Goal: Task Accomplishment & Management: Manage account settings

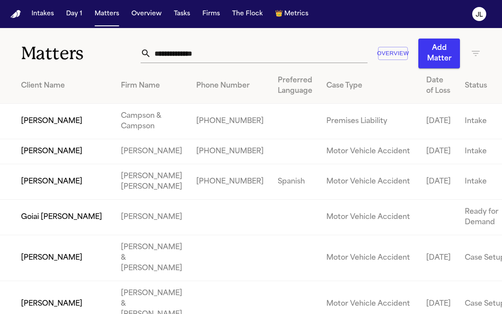
click at [165, 53] on input "text" at bounding box center [259, 53] width 216 height 19
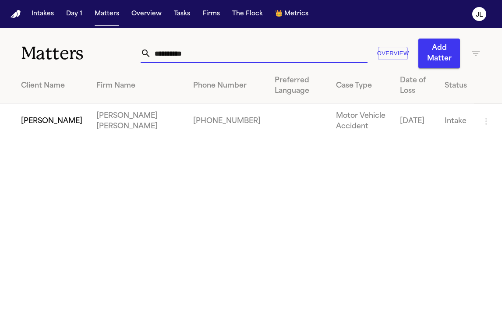
type input "**********"
click at [51, 113] on td "[PERSON_NAME]" at bounding box center [44, 121] width 89 height 35
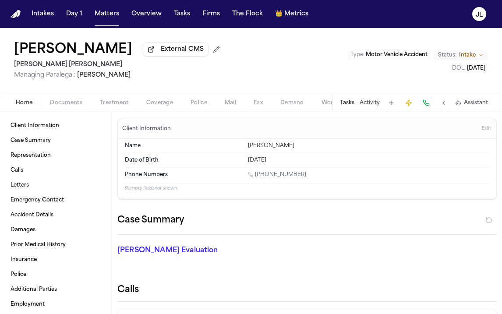
click at [163, 106] on span "Coverage" at bounding box center [159, 102] width 27 height 7
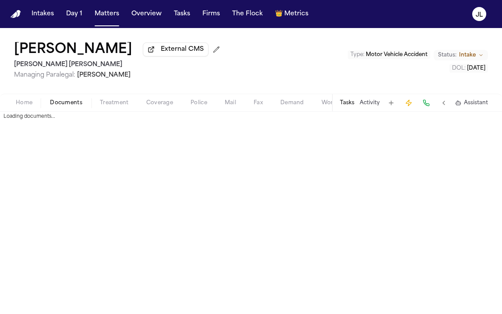
click at [52, 103] on span "Documents" at bounding box center [66, 102] width 32 height 7
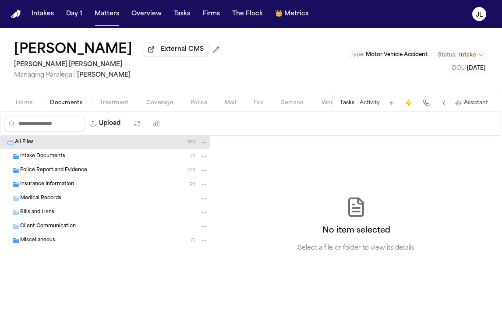
click at [46, 188] on span "Insurance Information" at bounding box center [47, 184] width 54 height 7
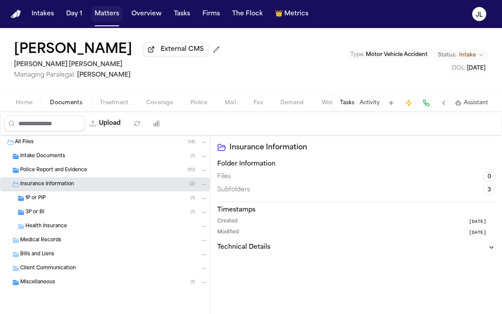
click at [107, 15] on button "Matters" at bounding box center [107, 14] width 32 height 16
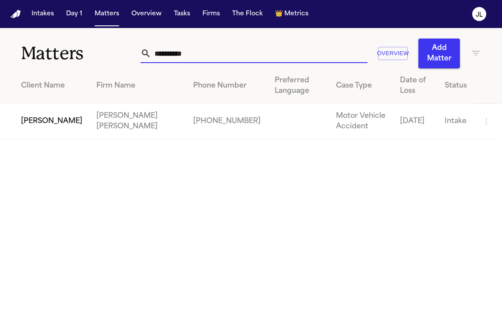
drag, startPoint x: 217, startPoint y: 51, endPoint x: 142, endPoint y: 49, distance: 74.5
click at [141, 52] on div "**********" at bounding box center [254, 53] width 226 height 19
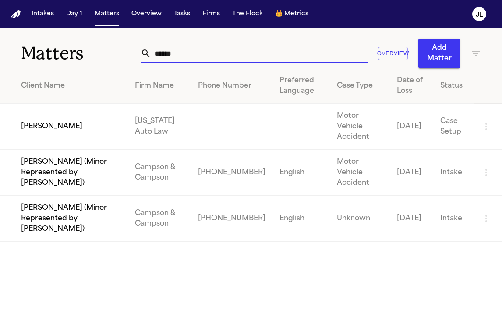
type input "******"
click at [40, 126] on td "Lismay Gonzalez" at bounding box center [64, 127] width 128 height 46
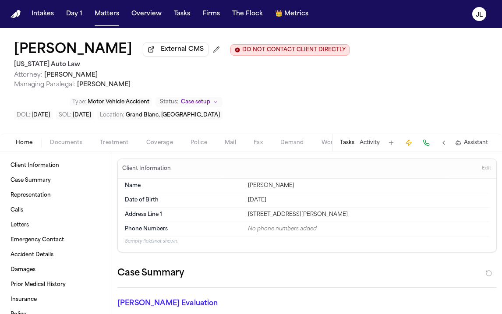
click at [83, 144] on button "Documents" at bounding box center [66, 143] width 50 height 11
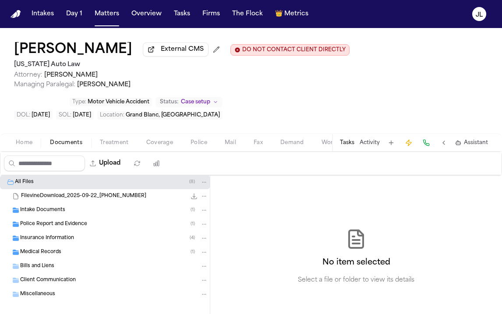
click at [46, 242] on span "Insurance Information" at bounding box center [47, 238] width 54 height 7
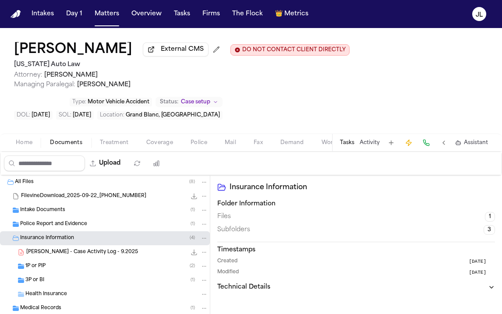
click at [48, 279] on div "3P or BI ( 1 )" at bounding box center [116, 280] width 183 height 8
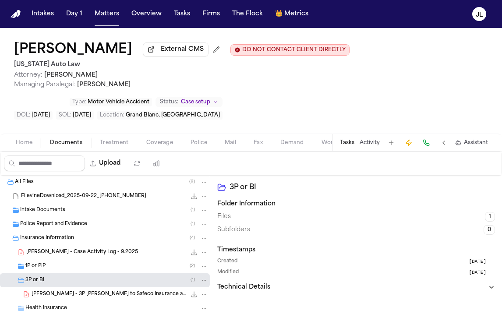
click at [48, 270] on div "1P or PIP ( 2 )" at bounding box center [116, 266] width 183 height 8
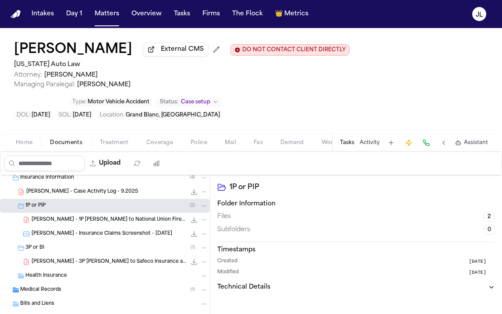
scroll to position [63, 0]
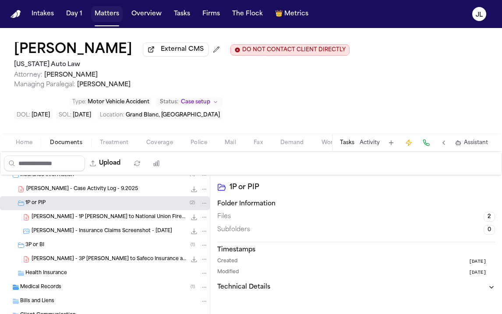
click at [103, 19] on button "Matters" at bounding box center [107, 14] width 32 height 16
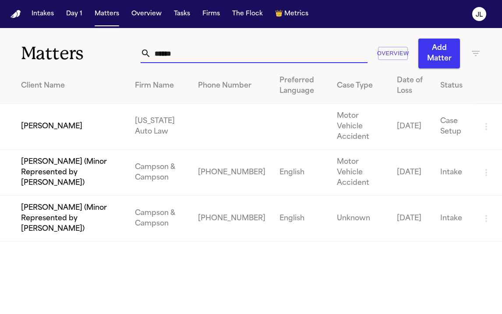
drag, startPoint x: 180, startPoint y: 56, endPoint x: 92, endPoint y: 56, distance: 88.0
click at [91, 56] on div "Matters ****** Overview Add Matter" at bounding box center [251, 48] width 502 height 40
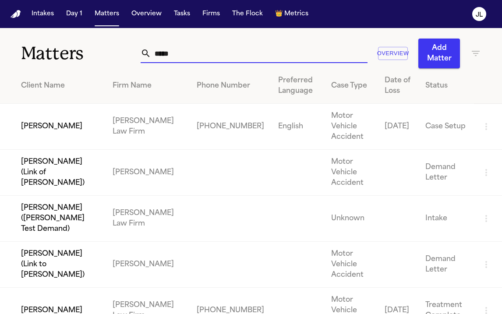
type input "*****"
click at [78, 126] on td "Beverly Buras" at bounding box center [53, 127] width 106 height 46
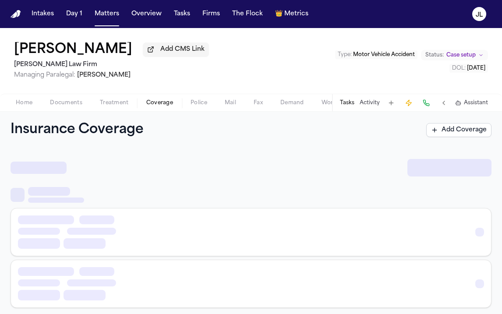
click at [171, 102] on span "Coverage" at bounding box center [159, 102] width 27 height 7
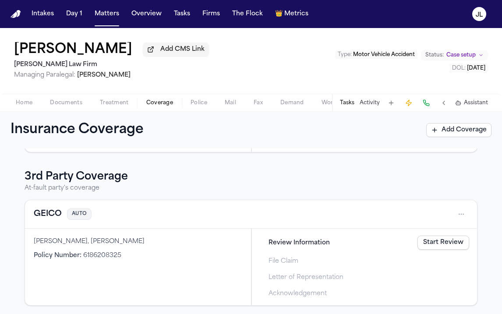
scroll to position [143, 0]
click at [62, 106] on span "Documents" at bounding box center [66, 102] width 32 height 7
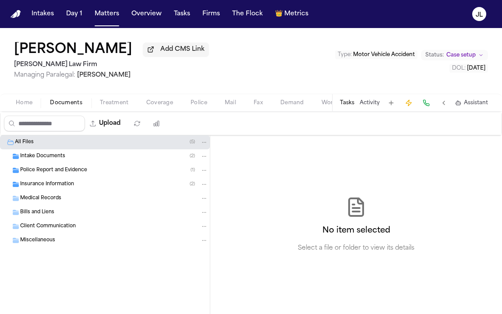
click at [49, 183] on span "Insurance Information" at bounding box center [47, 184] width 54 height 7
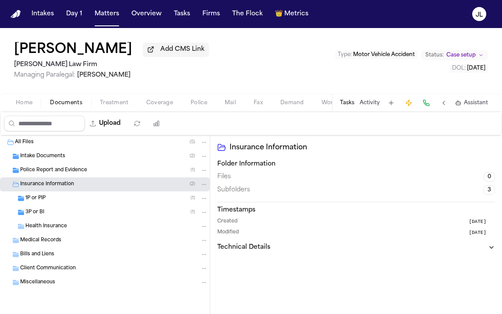
click at [17, 19] on nav "Intakes Day 1 Matters Overview Tasks Firms The Flock 👑 Metrics JL" at bounding box center [251, 14] width 502 height 28
click at [17, 13] on img "Home" at bounding box center [16, 14] width 11 height 8
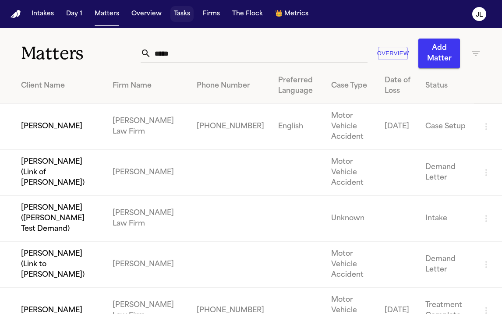
click at [175, 20] on button "Tasks" at bounding box center [181, 14] width 23 height 16
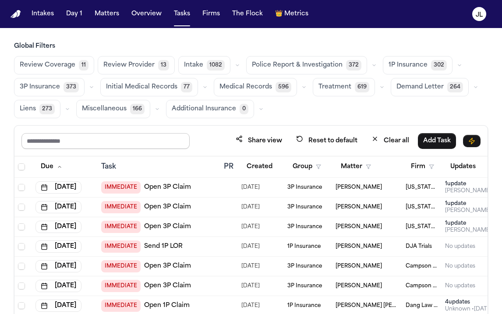
click at [56, 145] on input "text" at bounding box center [105, 141] width 168 height 16
type input "****"
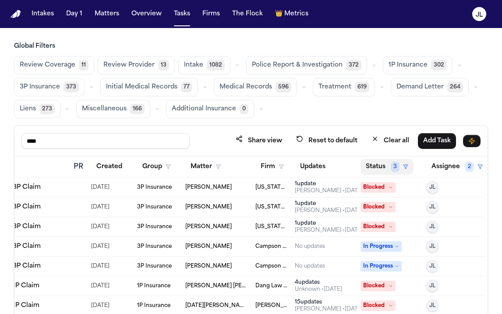
click at [390, 166] on button "Status 3" at bounding box center [386, 167] width 53 height 16
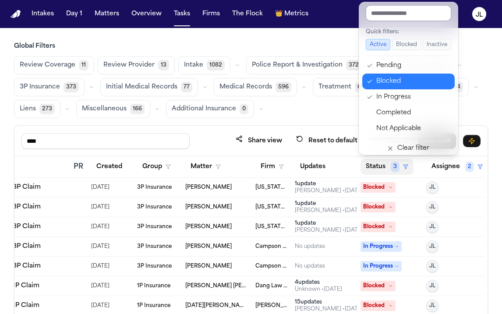
click at [391, 80] on div "Blocked" at bounding box center [412, 81] width 73 height 11
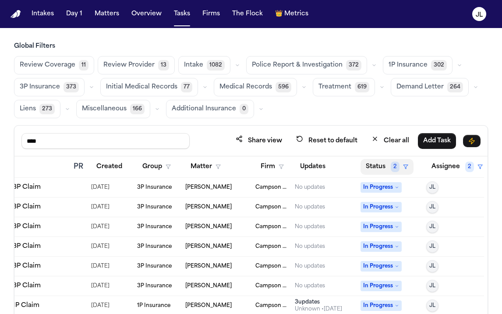
click at [376, 161] on button "Status 2" at bounding box center [386, 167] width 53 height 16
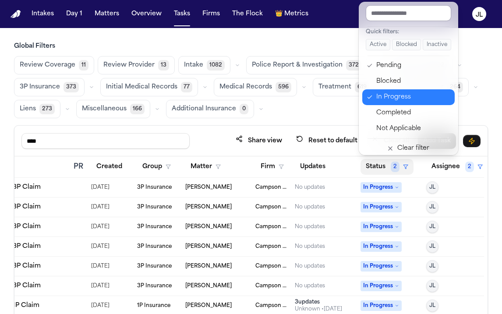
click at [385, 100] on div "In Progress" at bounding box center [412, 97] width 73 height 11
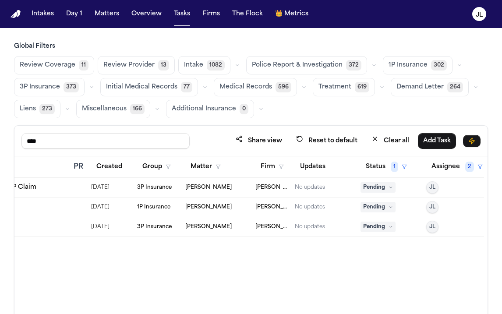
click at [368, 203] on span "Pending" at bounding box center [377, 207] width 35 height 11
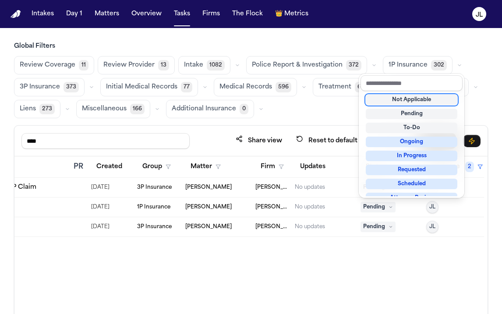
click at [416, 102] on div "Not Applicable" at bounding box center [412, 100] width 92 height 11
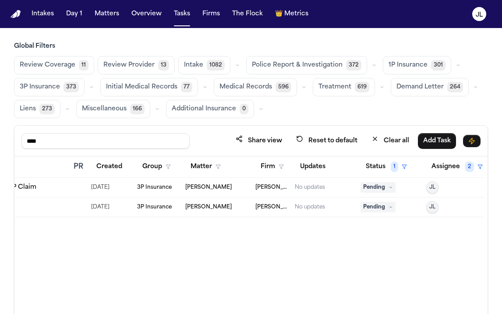
click at [385, 229] on div "Due Task PR Created Group Matter Firm Updates Status 1 Assignee 2 Aug 8, 2025 P…" at bounding box center [250, 265] width 473 height 218
click at [378, 206] on span "Pending" at bounding box center [377, 207] width 35 height 11
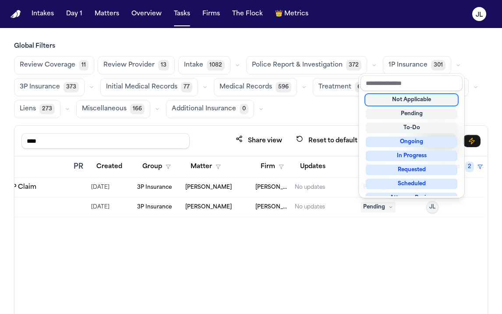
click at [398, 102] on div "Not Applicable" at bounding box center [412, 100] width 92 height 11
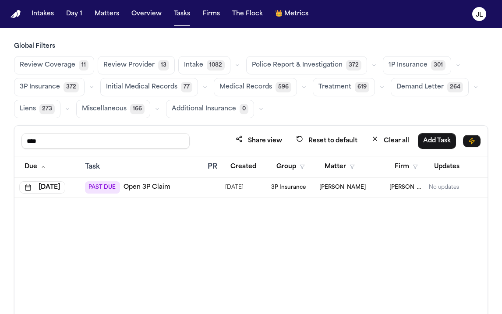
scroll to position [0, 0]
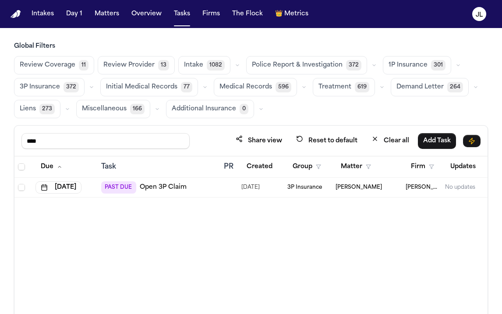
click at [156, 186] on link "Open 3P Claim" at bounding box center [163, 187] width 47 height 9
click at [157, 190] on link "Open 3P Claim" at bounding box center [163, 187] width 47 height 9
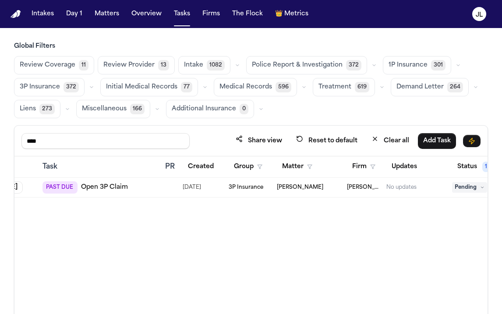
scroll to position [0, 150]
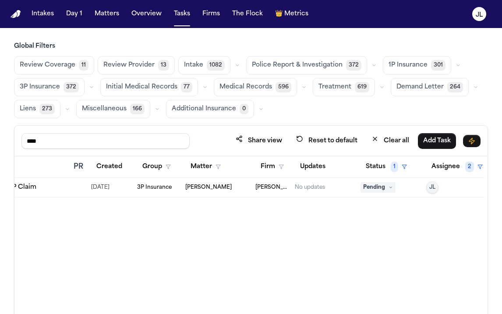
click at [381, 188] on span "Pending" at bounding box center [377, 187] width 35 height 11
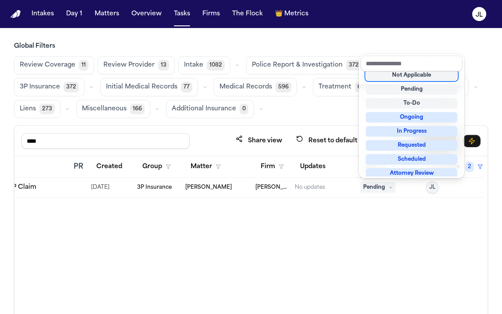
scroll to position [4, 0]
click at [410, 75] on div "Not Applicable" at bounding box center [412, 76] width 92 height 11
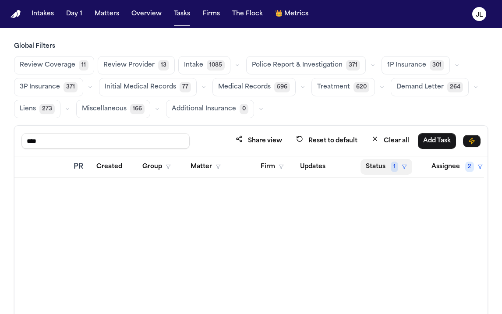
click at [384, 167] on button "Status 1" at bounding box center [386, 167] width 52 height 16
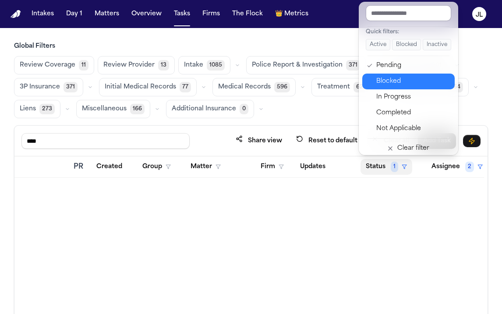
click at [409, 83] on div "Blocked" at bounding box center [412, 81] width 73 height 11
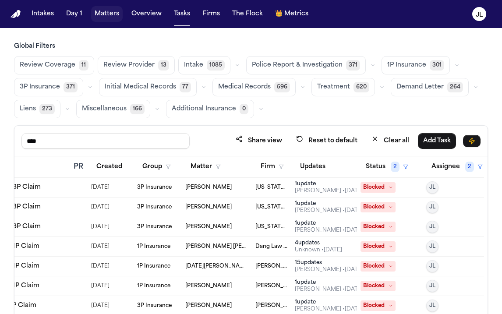
click at [108, 16] on button "Matters" at bounding box center [107, 14] width 32 height 16
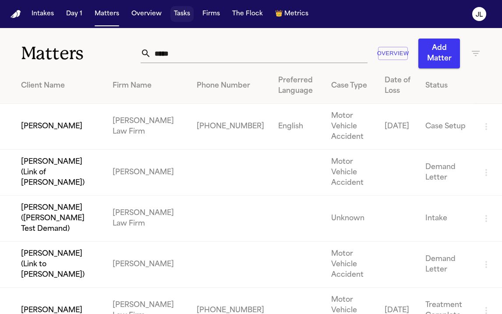
click at [184, 20] on button "Tasks" at bounding box center [181, 14] width 23 height 16
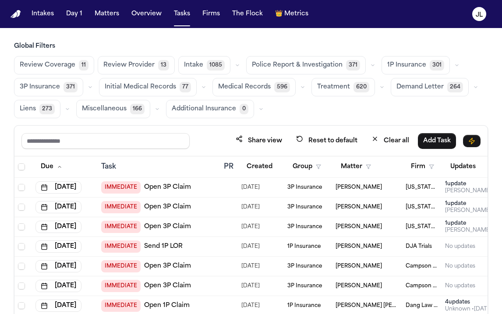
click at [117, 17] on button "Matters" at bounding box center [107, 14] width 32 height 16
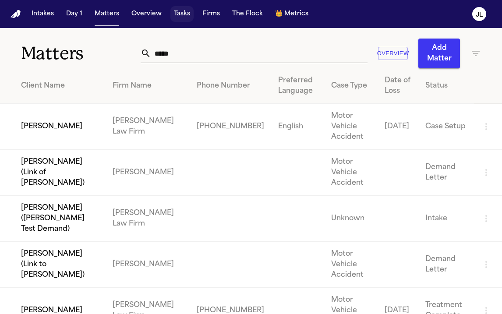
click at [183, 19] on button "Tasks" at bounding box center [181, 14] width 23 height 16
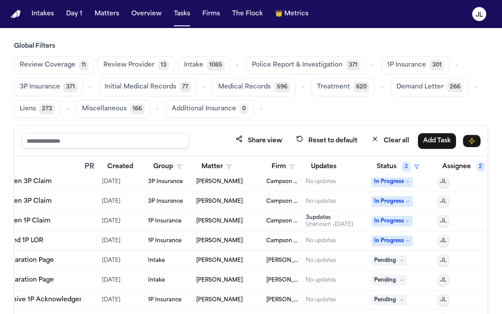
scroll to position [0, 139]
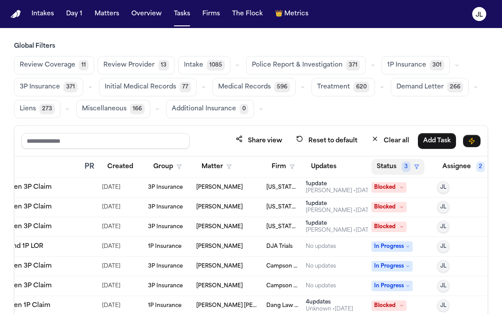
click at [404, 166] on span "3" at bounding box center [406, 167] width 9 height 11
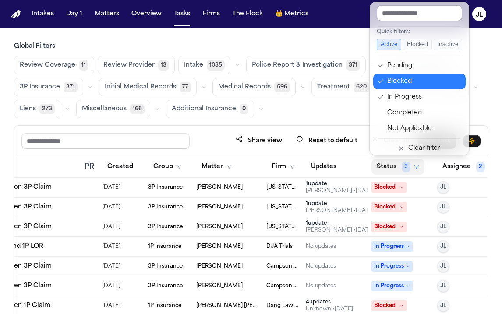
click at [395, 83] on div "Blocked" at bounding box center [423, 81] width 73 height 11
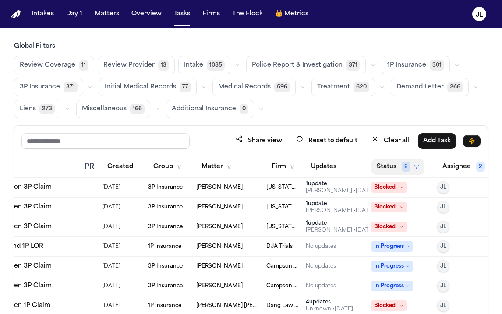
click at [388, 162] on button "Status 2" at bounding box center [397, 167] width 53 height 16
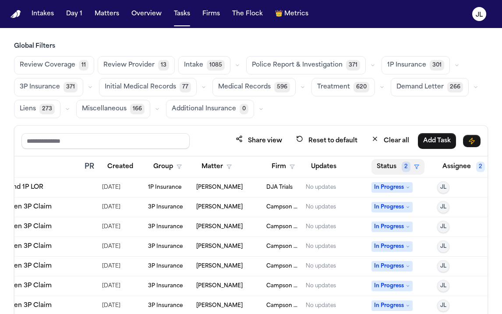
click at [390, 160] on button "Status 2" at bounding box center [397, 167] width 53 height 16
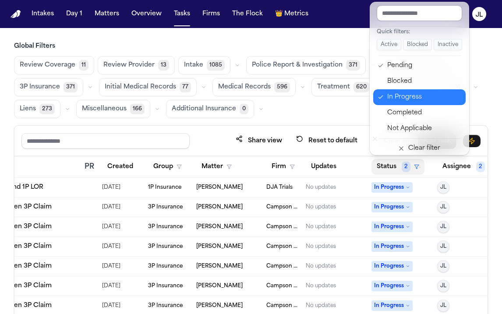
click at [403, 102] on div "In Progress" at bounding box center [423, 97] width 73 height 11
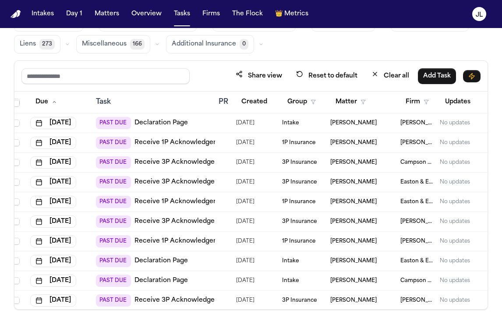
scroll to position [0, 5]
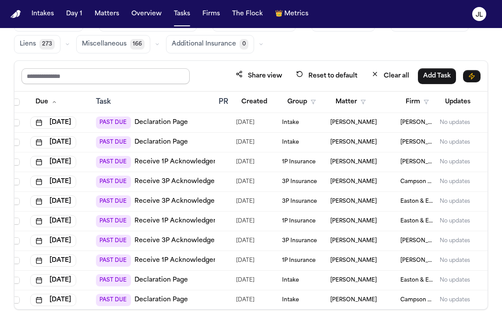
click at [149, 71] on input "text" at bounding box center [105, 76] width 168 height 16
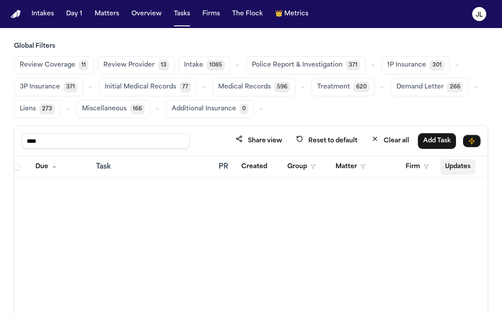
type input "****"
click at [411, 169] on button "Firm" at bounding box center [417, 167] width 34 height 16
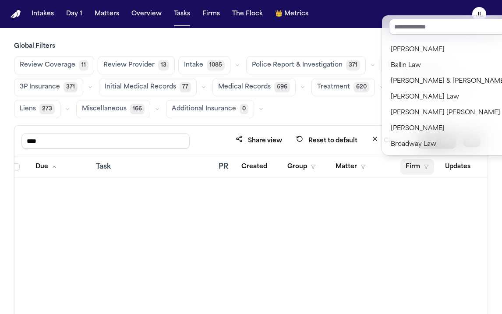
click at [374, 216] on div "Due Task PR Created Group Matter Firm Updates Status 1 Assignee 2" at bounding box center [250, 265] width 473 height 218
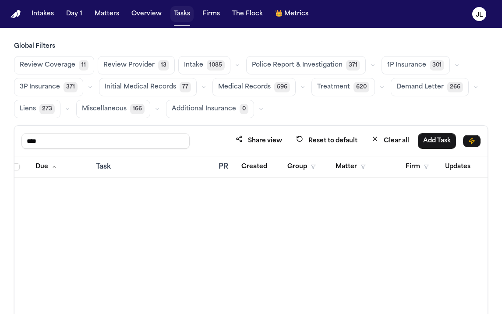
click at [180, 20] on button "Tasks" at bounding box center [181, 14] width 23 height 16
click at [99, 17] on button "Matters" at bounding box center [107, 14] width 32 height 16
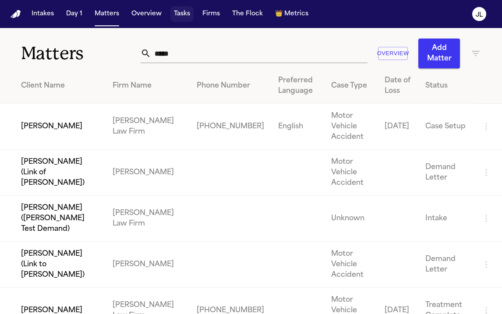
click at [174, 14] on button "Tasks" at bounding box center [181, 14] width 23 height 16
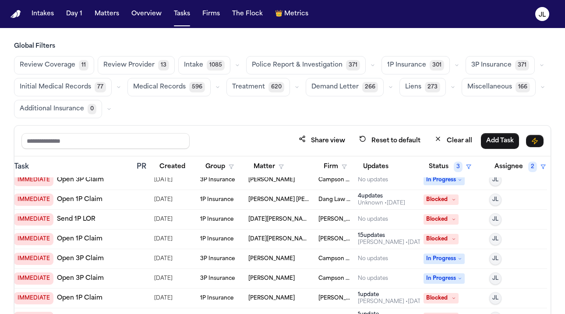
scroll to position [108, 87]
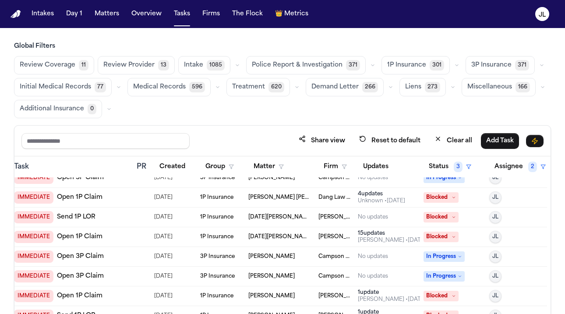
click at [86, 239] on link "Open 1P Claim" at bounding box center [80, 237] width 46 height 9
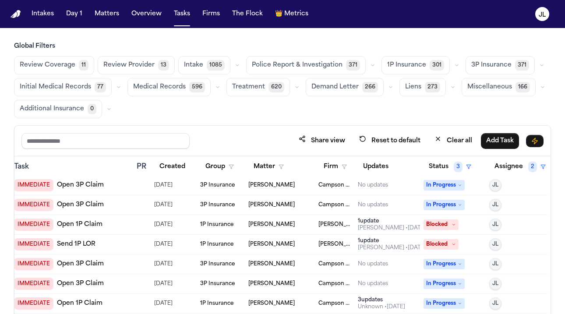
scroll to position [183, 87]
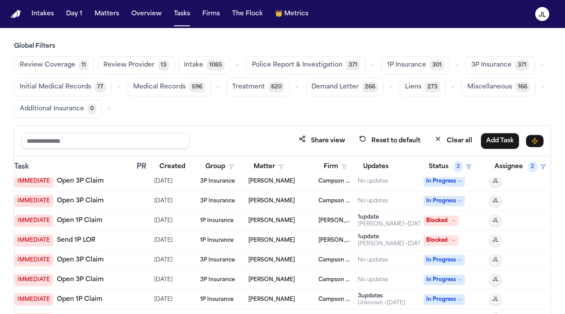
click at [80, 222] on link "Open 1P Claim" at bounding box center [80, 220] width 46 height 9
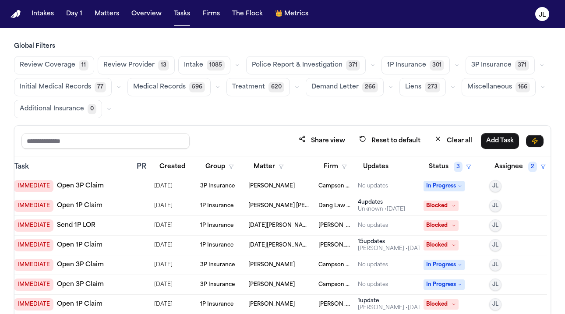
scroll to position [0, 87]
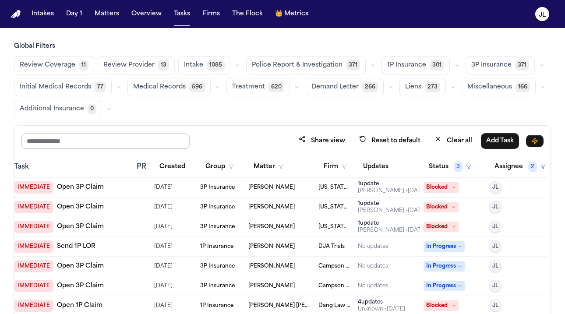
click at [113, 137] on input "text" at bounding box center [105, 141] width 168 height 16
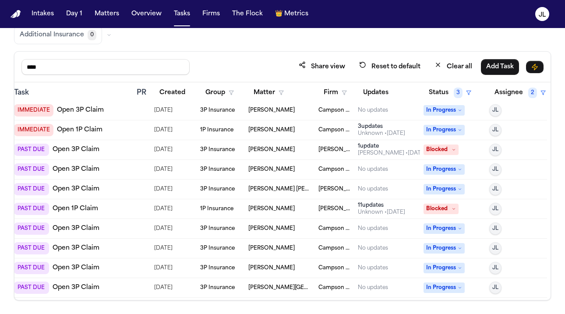
scroll to position [204, 87]
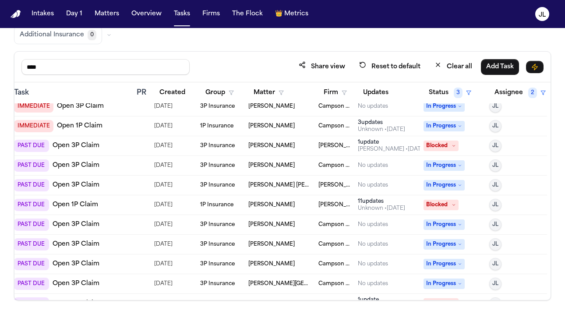
type input "****"
click at [453, 223] on span "In Progress" at bounding box center [443, 224] width 41 height 11
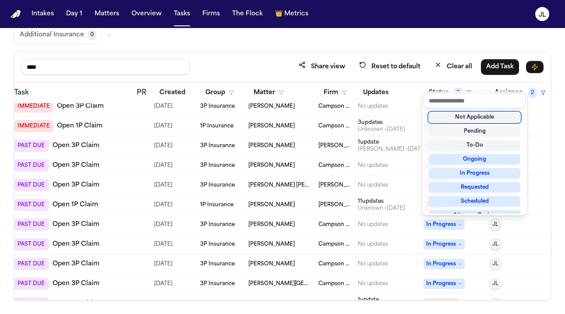
click at [485, 117] on div "Not Applicable" at bounding box center [475, 117] width 92 height 11
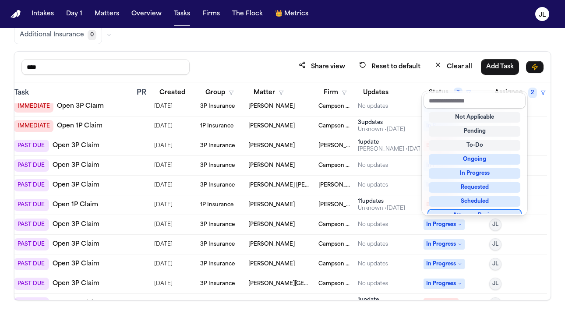
scroll to position [7, 0]
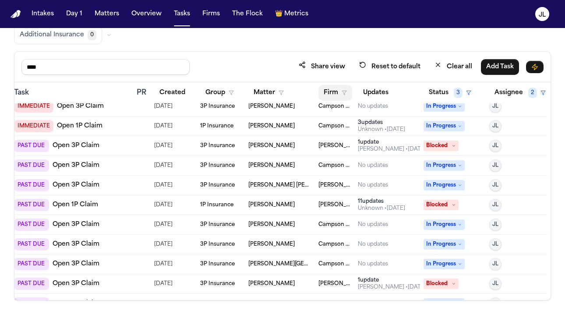
click at [332, 88] on button "Firm" at bounding box center [335, 93] width 34 height 16
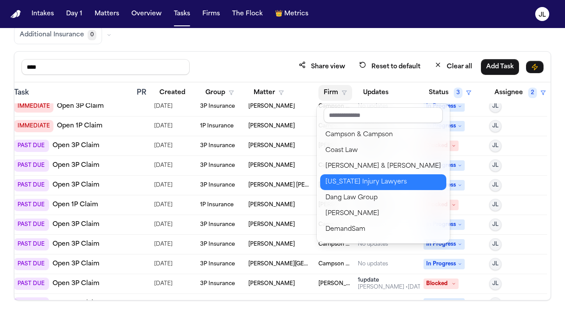
scroll to position [115, 0]
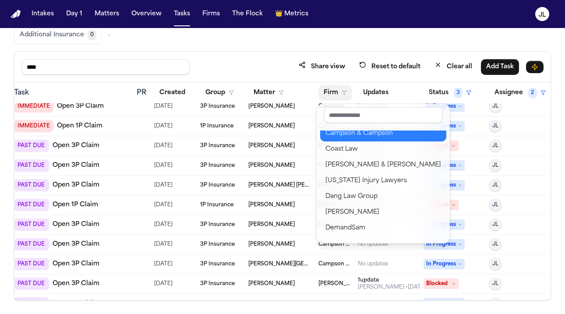
click at [354, 137] on div "Campson & Campson" at bounding box center [383, 133] width 116 height 11
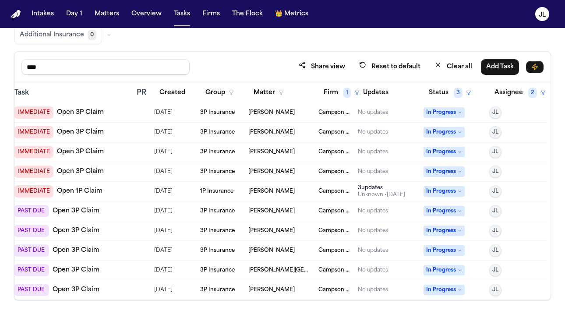
scroll to position [40, 87]
click at [458, 114] on span "In Progress" at bounding box center [443, 112] width 41 height 11
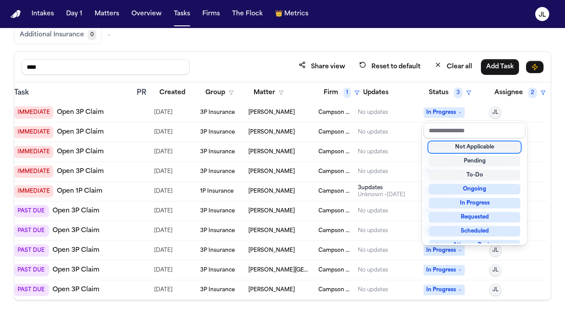
click at [460, 146] on div "Not Applicable" at bounding box center [475, 147] width 92 height 11
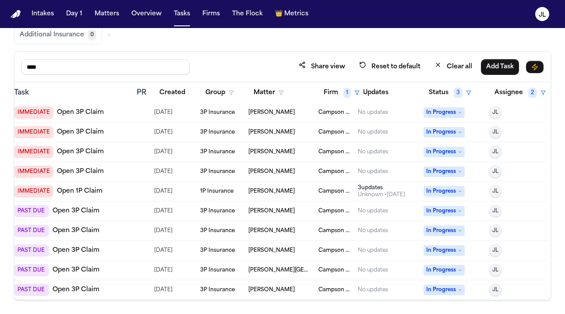
click at [449, 115] on span "In Progress" at bounding box center [443, 112] width 41 height 11
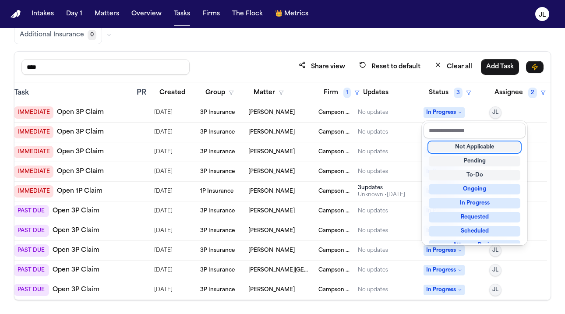
click at [448, 148] on div "Not Applicable" at bounding box center [475, 147] width 92 height 11
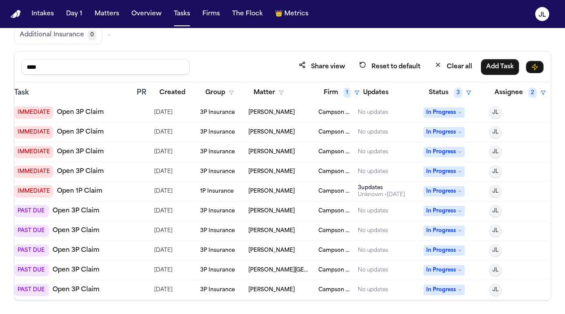
click at [444, 109] on span "In Progress" at bounding box center [443, 112] width 41 height 11
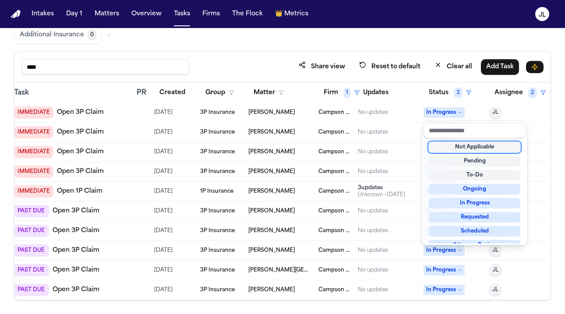
click at [449, 148] on div "Not Applicable" at bounding box center [475, 147] width 92 height 11
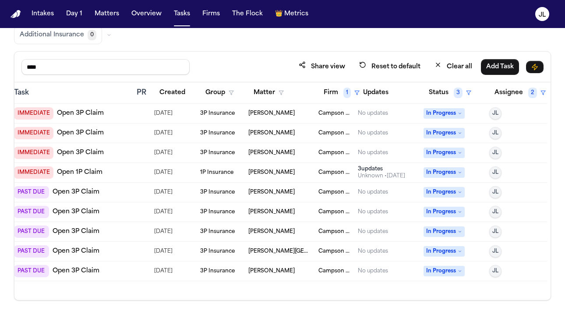
scroll to position [0, 87]
click at [444, 111] on span "In Progress" at bounding box center [443, 113] width 41 height 11
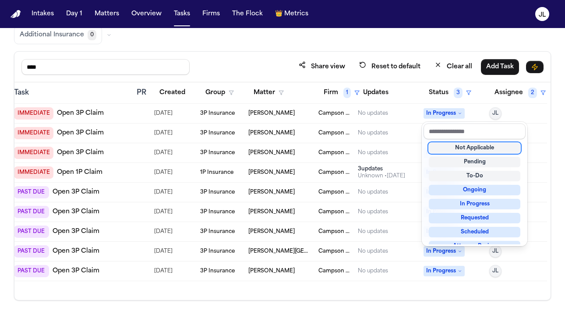
click at [452, 149] on div "Not Applicable" at bounding box center [475, 148] width 92 height 11
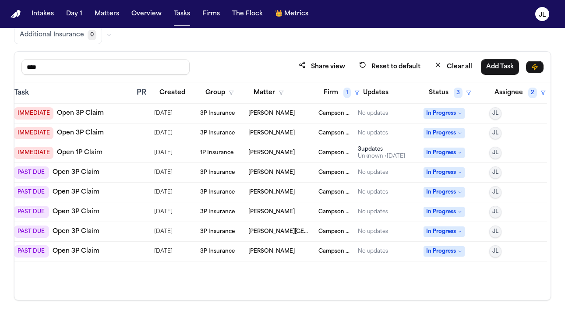
click at [445, 113] on span "In Progress" at bounding box center [443, 113] width 41 height 11
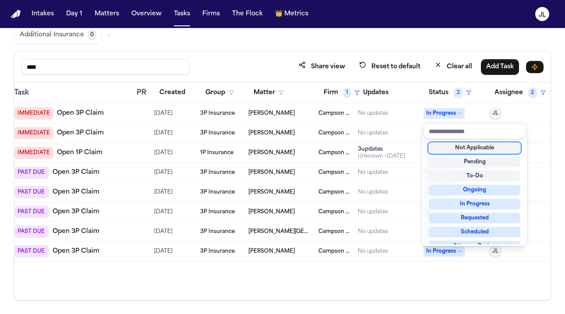
click at [449, 144] on div "Not Applicable" at bounding box center [475, 148] width 92 height 11
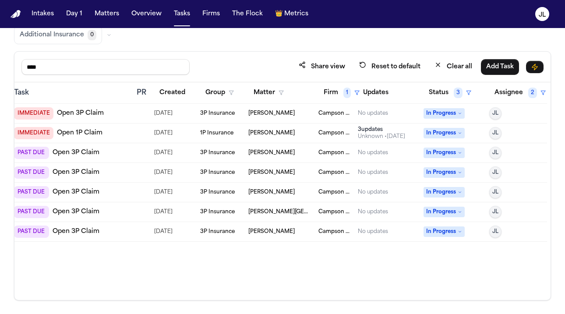
click at [448, 113] on span "In Progress" at bounding box center [443, 113] width 41 height 11
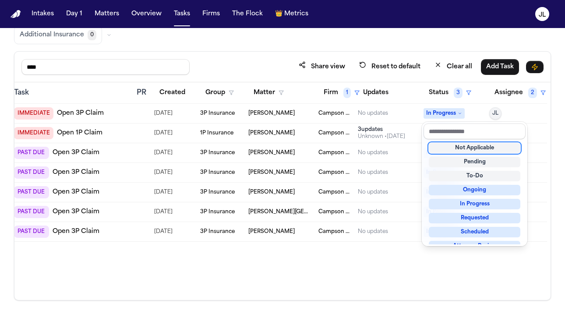
click at [450, 149] on div "Not Applicable" at bounding box center [475, 148] width 92 height 11
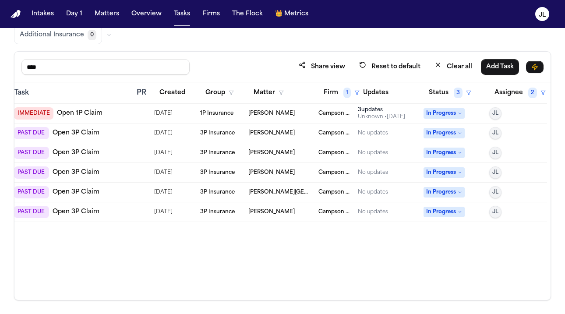
click at [450, 114] on span "In Progress" at bounding box center [443, 113] width 41 height 11
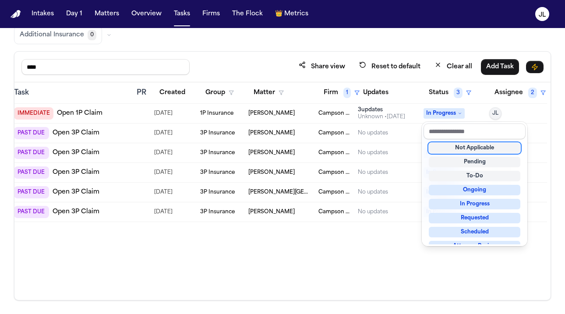
click at [450, 146] on div "Not Applicable" at bounding box center [475, 148] width 92 height 11
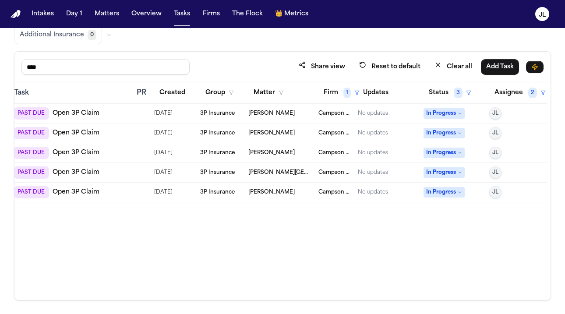
click at [447, 108] on span "In Progress" at bounding box center [443, 113] width 41 height 11
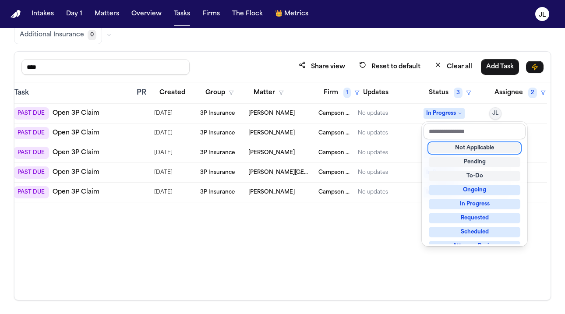
click at [455, 152] on div "Not Applicable" at bounding box center [475, 148] width 92 height 11
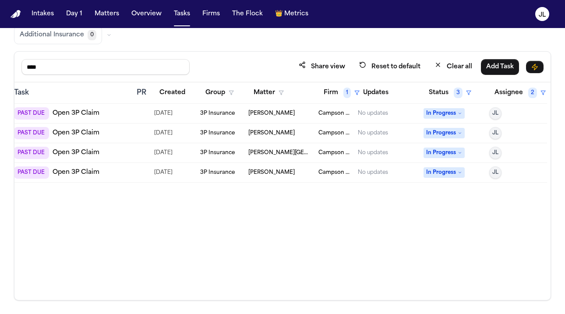
click at [438, 116] on span "In Progress" at bounding box center [443, 113] width 41 height 11
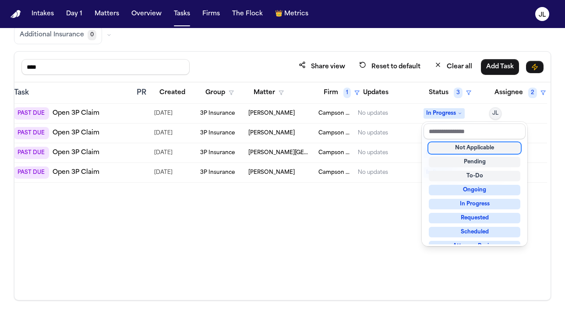
click at [443, 145] on div "Not Applicable" at bounding box center [475, 148] width 92 height 11
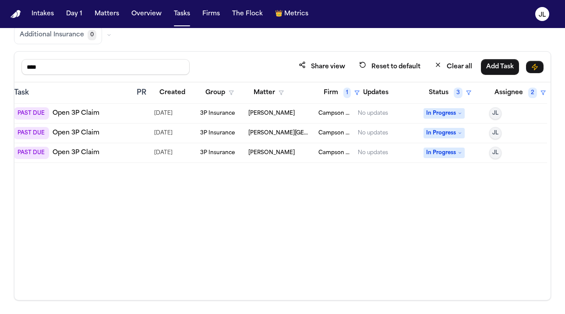
click at [441, 113] on span "In Progress" at bounding box center [443, 113] width 41 height 11
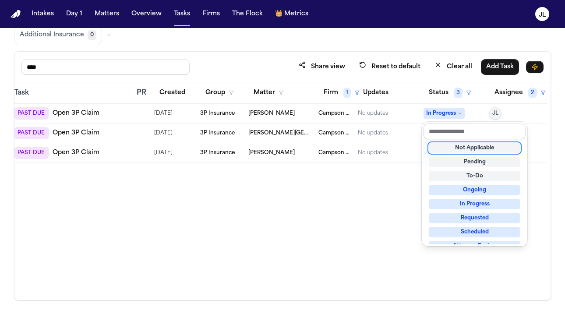
click at [443, 147] on div "Not Applicable" at bounding box center [475, 148] width 92 height 11
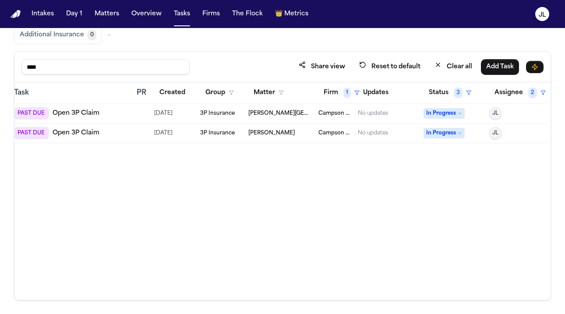
click at [441, 114] on span "In Progress" at bounding box center [443, 113] width 41 height 11
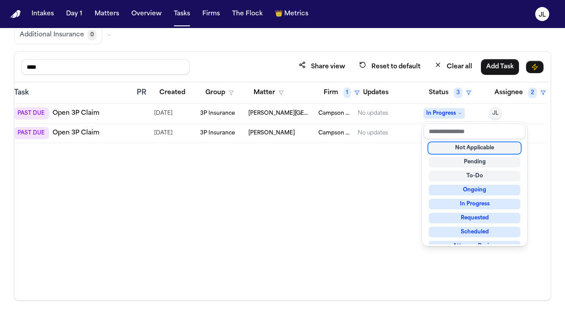
click at [443, 144] on div "Not Applicable" at bounding box center [475, 148] width 92 height 11
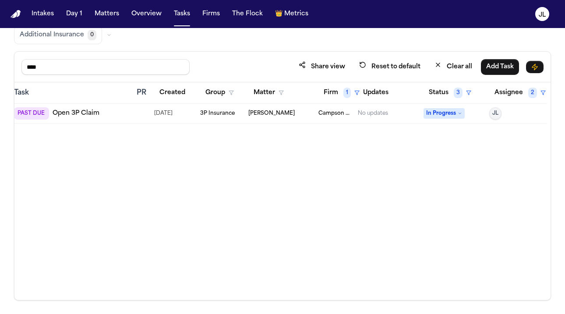
click at [442, 111] on span "In Progress" at bounding box center [443, 113] width 41 height 11
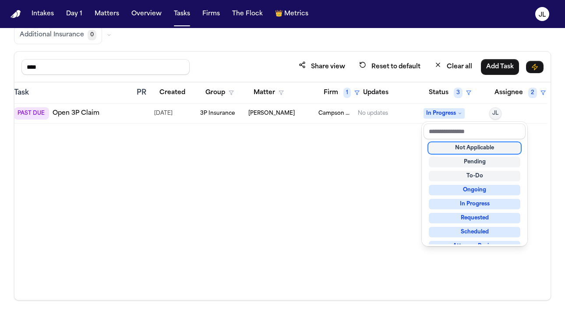
click at [445, 148] on div "Not Applicable" at bounding box center [475, 148] width 92 height 11
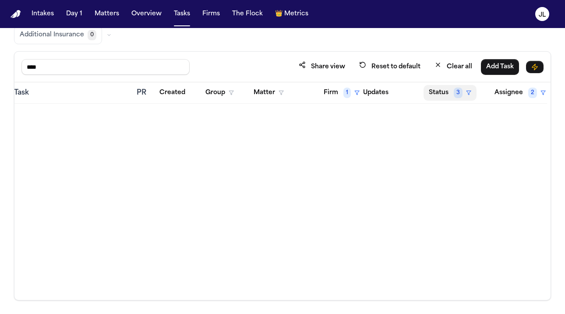
click at [446, 89] on button "Status 3" at bounding box center [449, 93] width 53 height 16
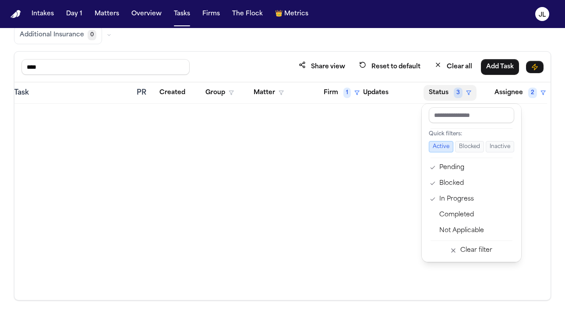
click at [339, 98] on table "Due Task PR Created Group Matter Firm 1 Updates Status 3 Assignee 2" at bounding box center [237, 92] width 620 height 21
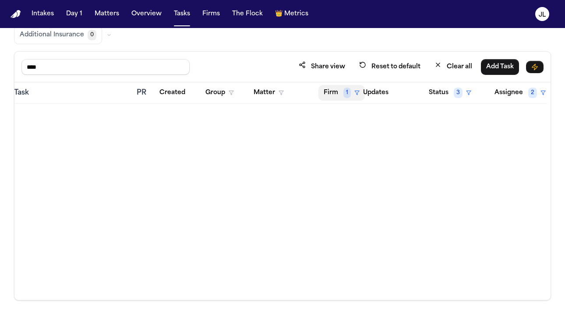
click at [335, 97] on button "Firm 1" at bounding box center [341, 93] width 46 height 16
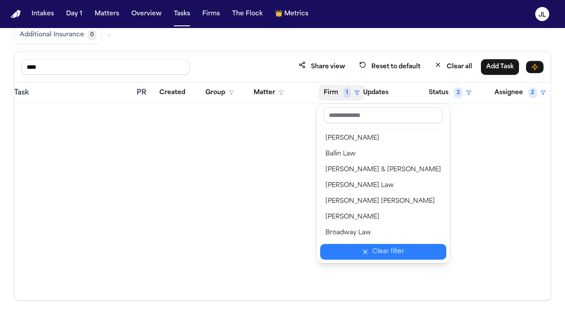
click at [362, 247] on button "Clear filter" at bounding box center [383, 252] width 126 height 16
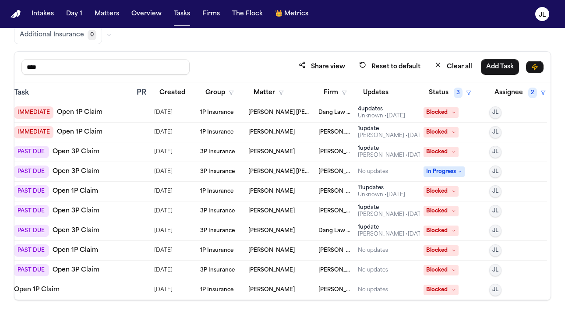
scroll to position [0, 87]
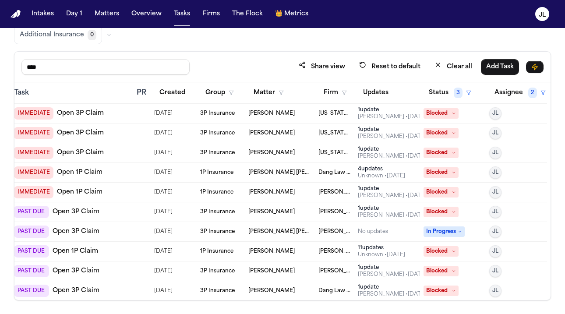
click at [203, 230] on span "3P Insurance" at bounding box center [217, 231] width 35 height 7
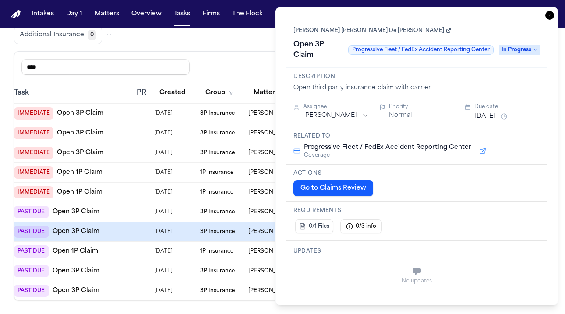
click at [501, 11] on icon "button" at bounding box center [549, 15] width 9 height 9
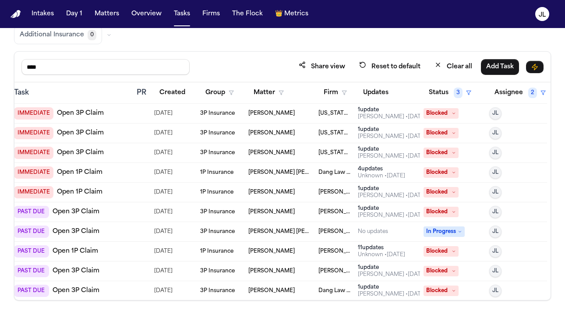
click at [71, 232] on link "Open 3P Claim" at bounding box center [76, 231] width 47 height 9
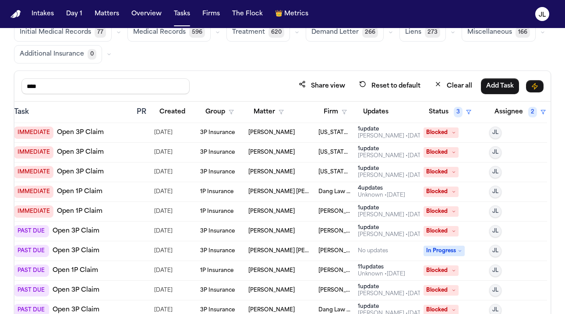
scroll to position [49, 0]
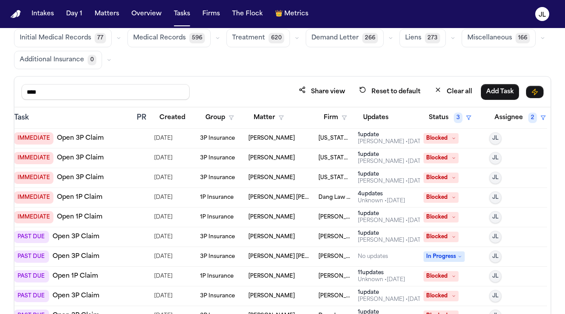
click at [378, 142] on div "Adam Franck • 92d ago" at bounding box center [392, 141] width 68 height 7
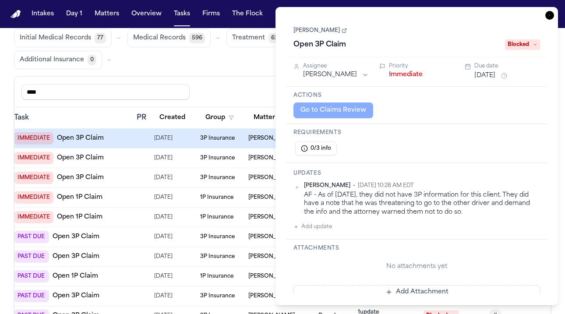
click at [501, 18] on icon "button" at bounding box center [549, 15] width 9 height 9
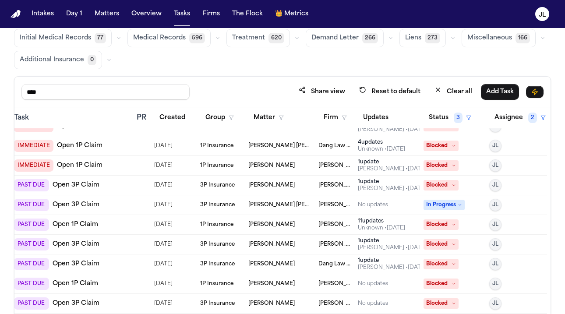
scroll to position [60, 87]
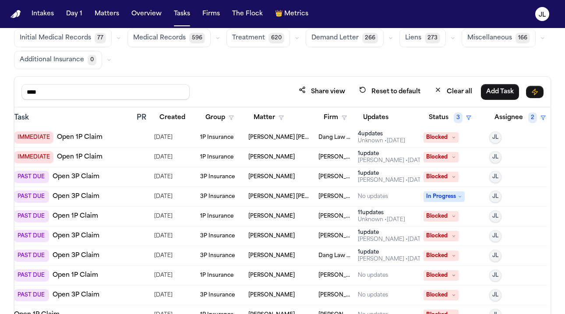
click at [360, 213] on div "11 update s" at bounding box center [381, 212] width 47 height 7
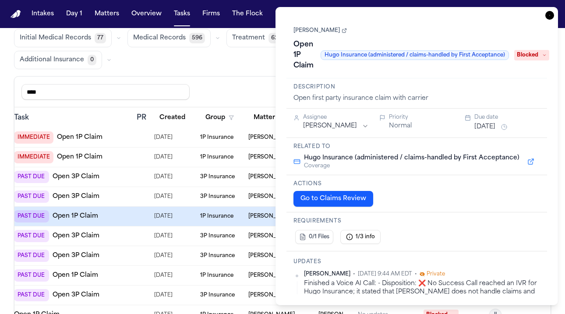
click at [501, 14] on div "Task Details Kristen Schultz Open 1P Claim Hugo Insurance (administered / claim…" at bounding box center [416, 156] width 282 height 298
click at [501, 14] on icon "button" at bounding box center [549, 15] width 9 height 9
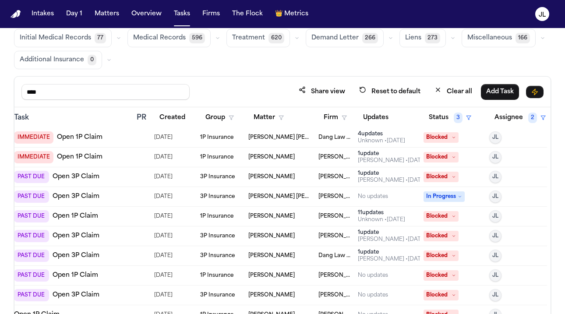
scroll to position [74, 0]
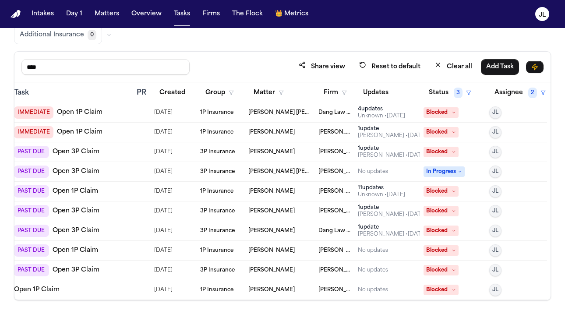
click at [372, 213] on div "Julie Lopez • 13d ago" at bounding box center [392, 214] width 68 height 7
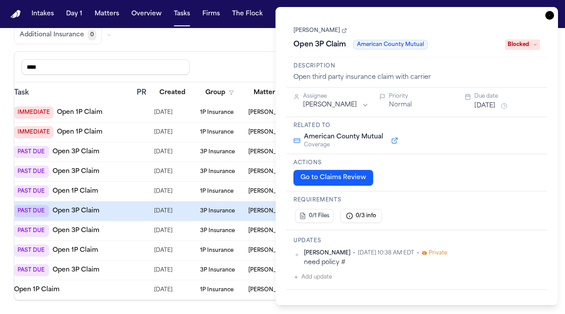
click at [501, 17] on icon "button" at bounding box center [549, 15] width 9 height 9
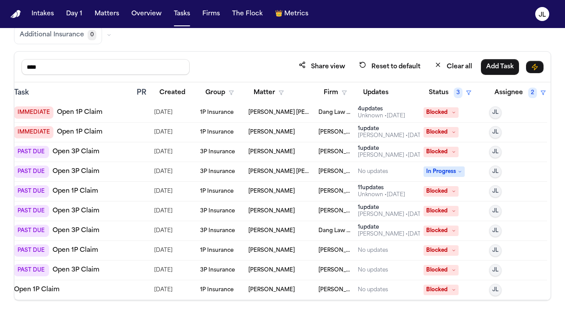
scroll to position [0, 87]
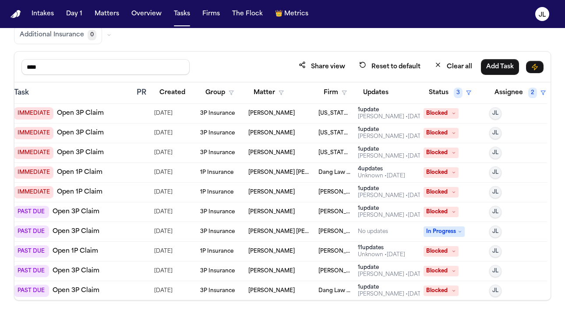
click at [384, 215] on div "Julie Lopez • 33d ago" at bounding box center [392, 215] width 68 height 7
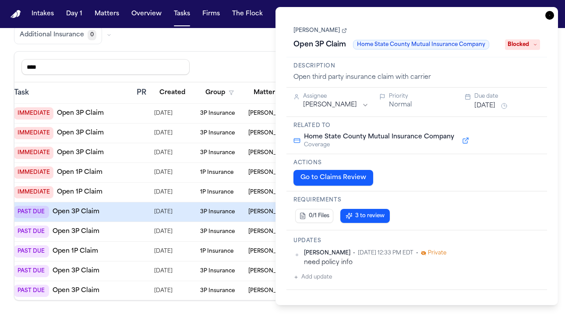
click at [501, 17] on icon "button" at bounding box center [549, 15] width 9 height 9
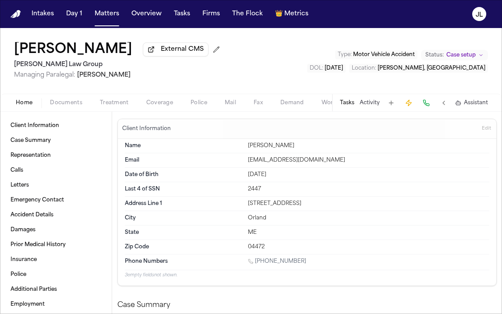
click at [159, 106] on span "Coverage" at bounding box center [159, 102] width 27 height 7
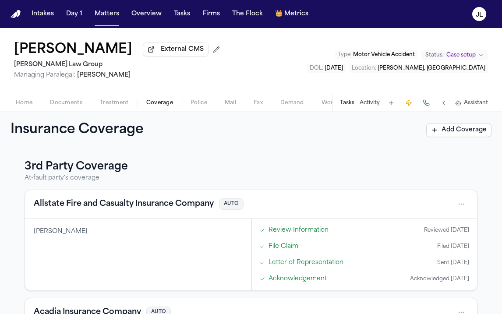
scroll to position [326, 0]
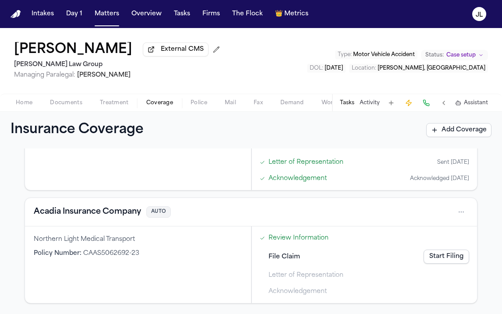
click at [110, 212] on button "Acadia Insurance Company" at bounding box center [87, 212] width 107 height 12
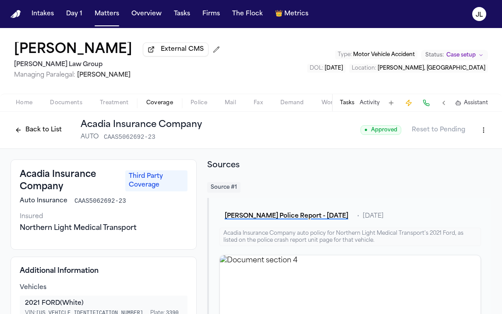
click at [39, 106] on button "Home" at bounding box center [24, 103] width 34 height 11
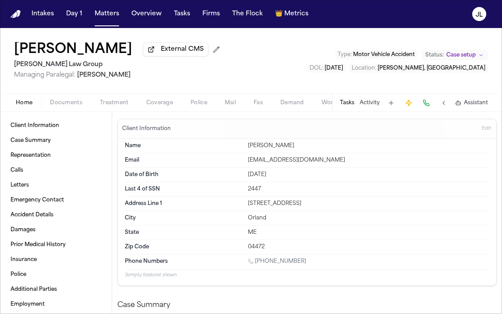
click at [163, 106] on span "Coverage" at bounding box center [159, 102] width 27 height 7
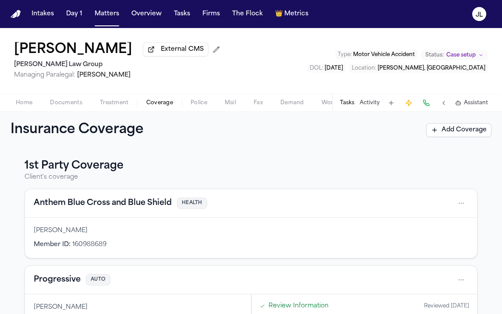
scroll to position [326, 0]
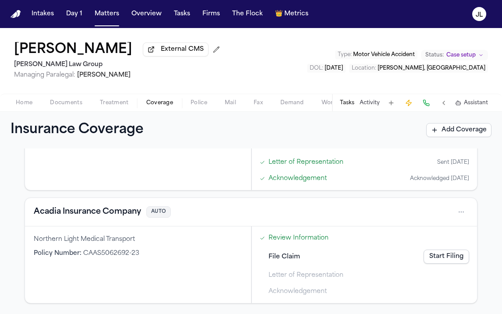
click at [72, 213] on button "Acadia Insurance Company" at bounding box center [87, 212] width 107 height 12
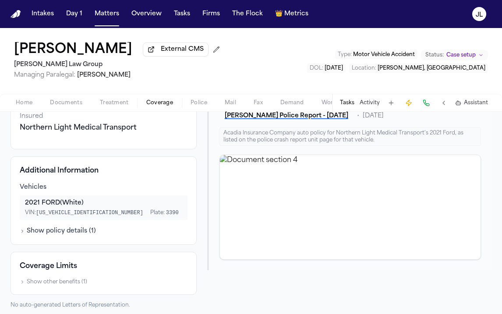
scroll to position [102, 0]
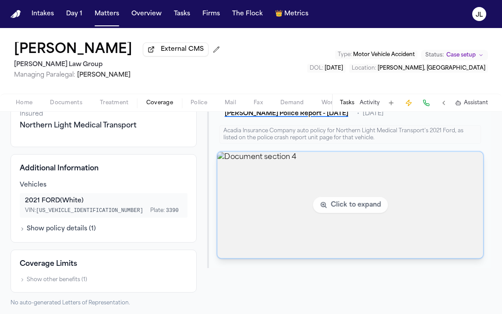
click at [263, 200] on img "View document section 4" at bounding box center [350, 205] width 266 height 106
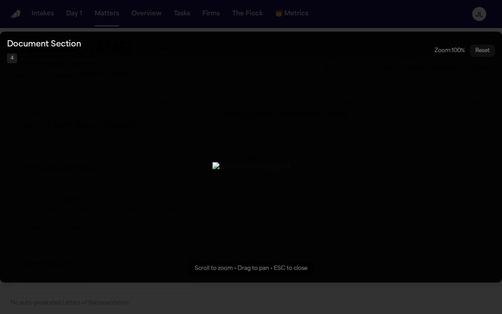
click at [442, 160] on button "Zoomable image viewer. Use mouse wheel to zoom, drag to pan, or press R to rese…" at bounding box center [251, 157] width 502 height 251
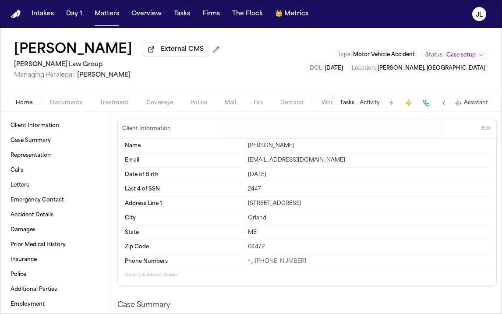
click at [27, 105] on span "Home" at bounding box center [24, 102] width 17 height 7
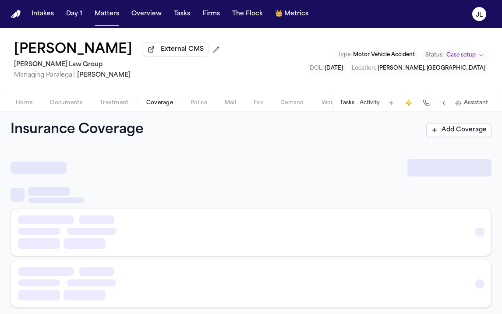
click at [147, 106] on span "Coverage" at bounding box center [159, 102] width 27 height 7
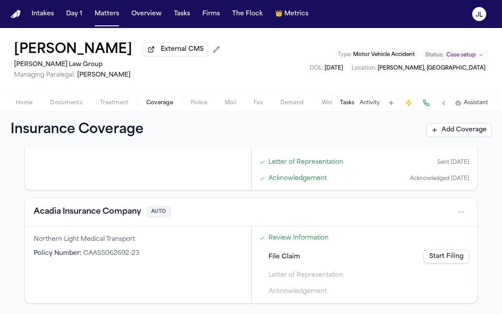
scroll to position [326, 0]
click at [116, 214] on button "Acadia Insurance Company" at bounding box center [87, 212] width 107 height 12
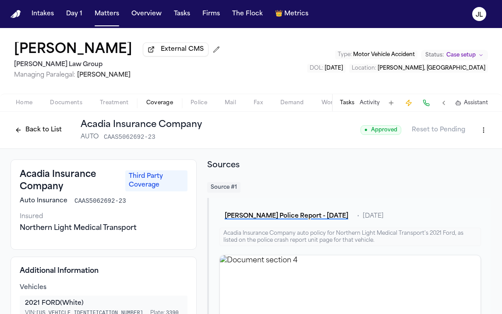
click at [48, 137] on button "Back to List" at bounding box center [39, 130] width 56 height 14
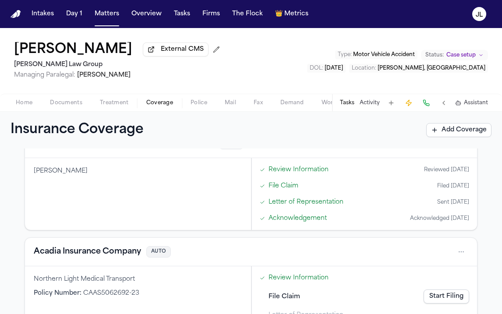
scroll to position [273, 0]
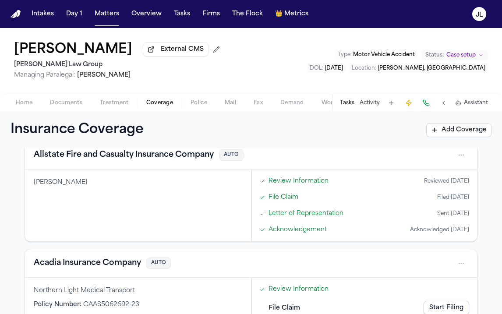
click at [88, 158] on button "Allstate Fire and Casualty Insurance Company" at bounding box center [124, 155] width 180 height 12
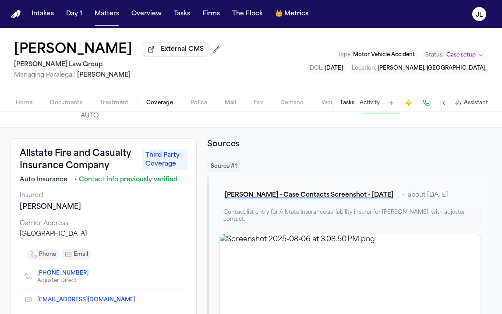
scroll to position [12, 0]
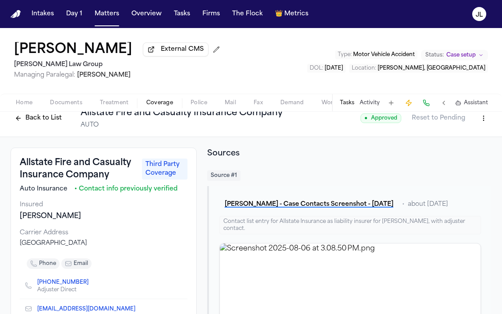
click at [47, 123] on button "Back to List" at bounding box center [39, 118] width 56 height 14
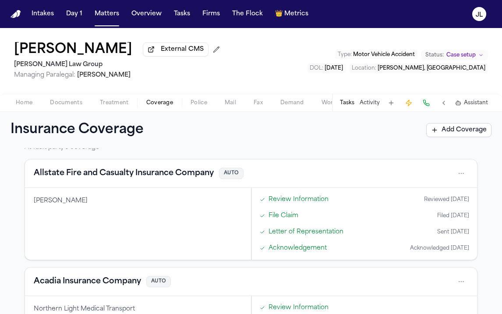
scroll to position [258, 0]
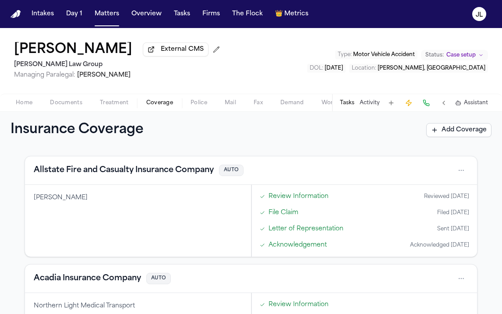
click at [105, 285] on button "Acadia Insurance Company" at bounding box center [87, 278] width 107 height 12
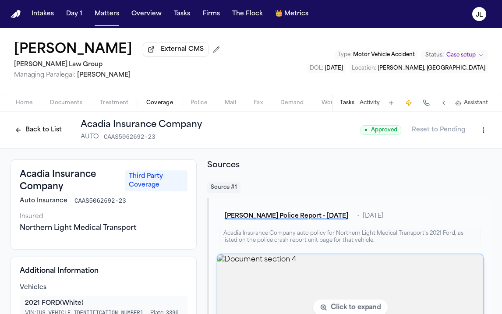
click at [293, 281] on img "View document section 4" at bounding box center [350, 307] width 266 height 106
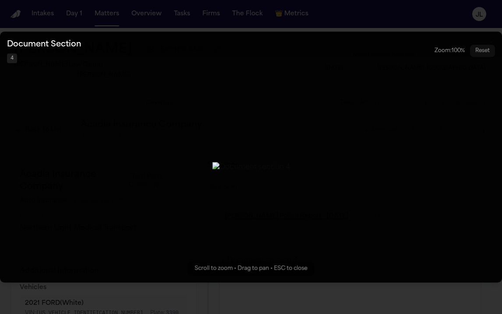
click at [469, 97] on button "Zoomable image viewer. Use mouse wheel to zoom, drag to pan, or press R to rese…" at bounding box center [251, 157] width 502 height 251
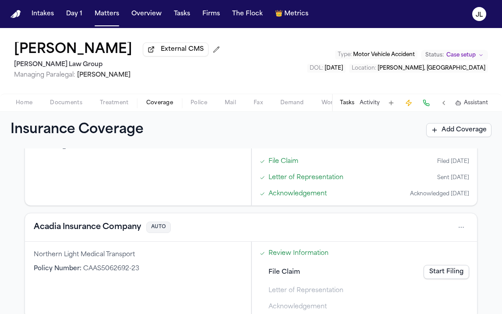
scroll to position [326, 0]
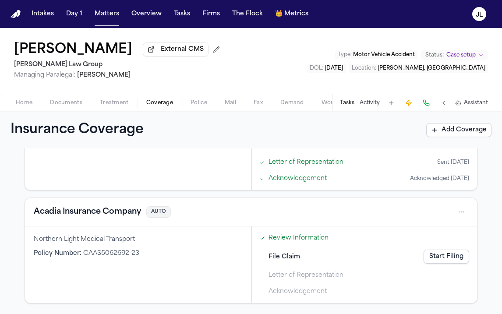
click at [108, 219] on div "Acadia Insurance Company AUTO" at bounding box center [251, 212] width 452 height 28
click at [108, 212] on button "Acadia Insurance Company" at bounding box center [87, 212] width 107 height 12
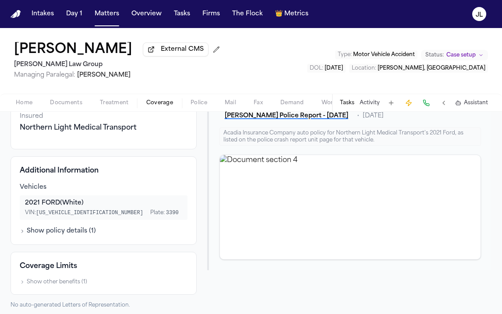
scroll to position [108, 0]
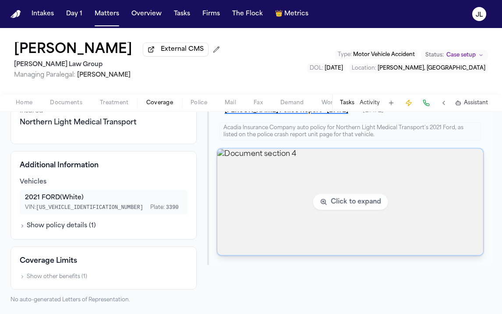
click at [268, 212] on img "View document section 4" at bounding box center [350, 202] width 266 height 106
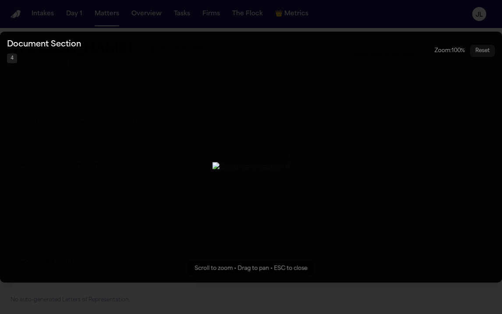
click at [429, 165] on button "Zoomable image viewer. Use mouse wheel to zoom, drag to pan, or press R to rese…" at bounding box center [251, 157] width 502 height 251
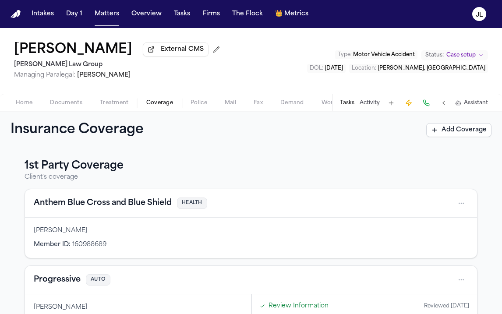
scroll to position [41, 0]
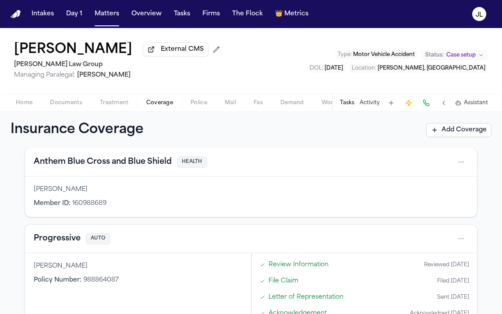
click at [62, 236] on button "Progressive" at bounding box center [57, 239] width 47 height 12
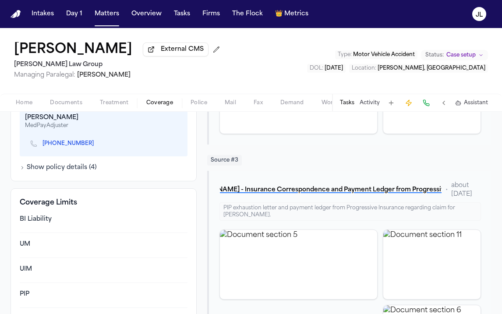
scroll to position [439, 0]
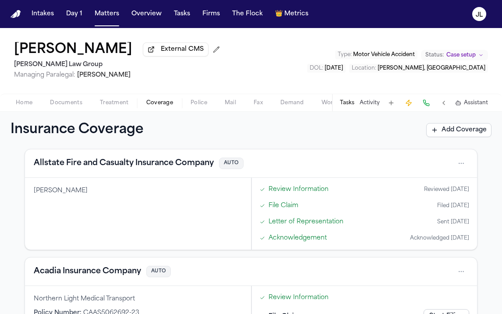
scroll to position [326, 0]
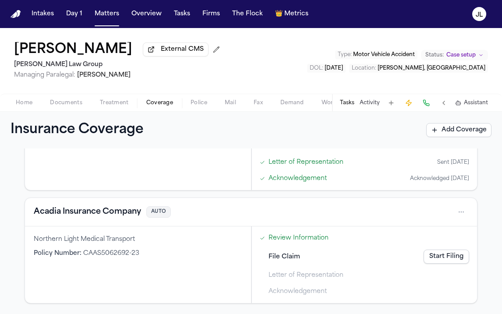
click at [80, 209] on button "Acadia Insurance Company" at bounding box center [87, 212] width 107 height 12
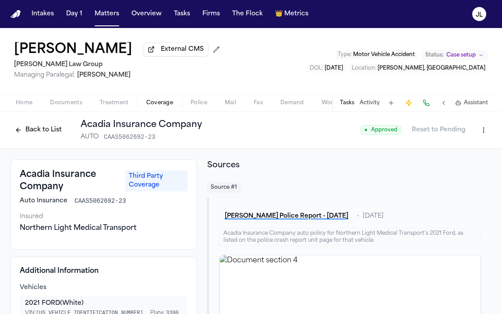
click at [11, 129] on button "Back to List" at bounding box center [39, 130] width 56 height 14
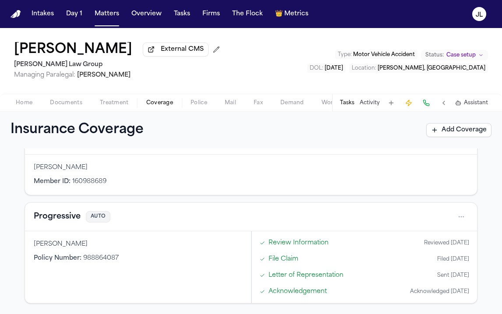
scroll to position [64, 0]
click at [64, 220] on button "Progressive" at bounding box center [57, 216] width 47 height 12
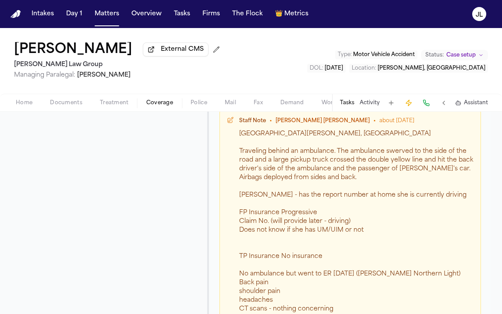
scroll to position [1922, 0]
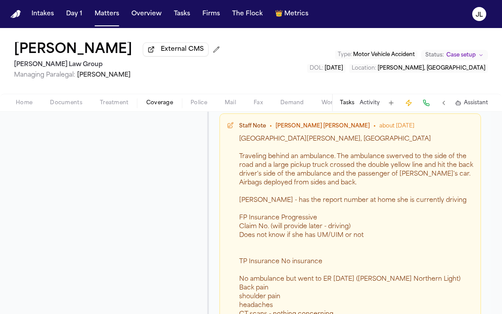
click at [62, 106] on span "Documents" at bounding box center [66, 102] width 32 height 7
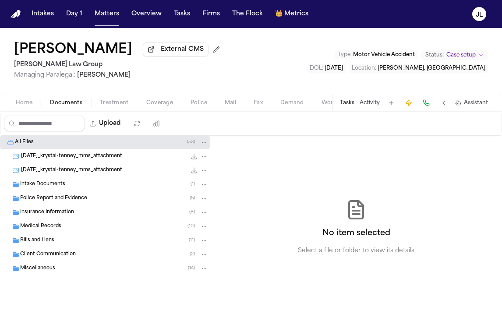
click at [22, 106] on span "Home" at bounding box center [24, 102] width 17 height 7
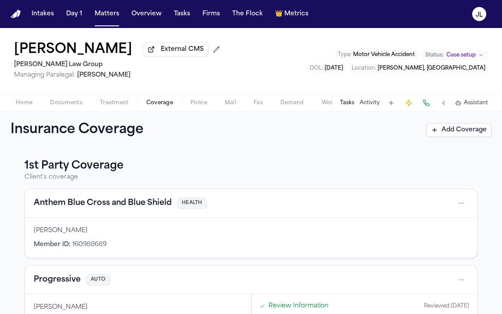
click at [158, 105] on span "Coverage" at bounding box center [159, 102] width 27 height 7
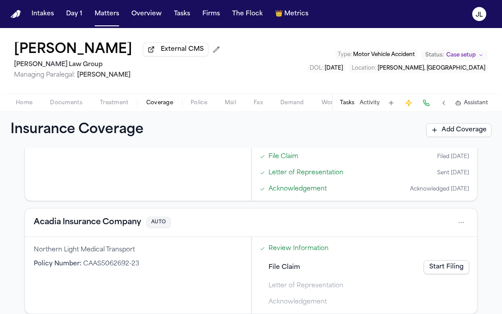
scroll to position [317, 0]
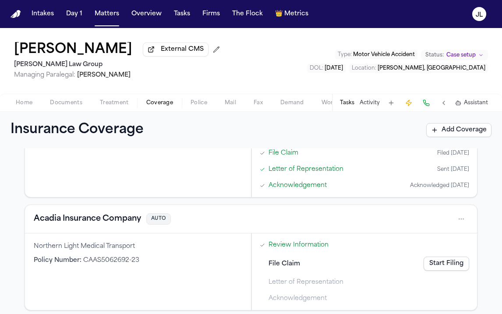
click at [107, 221] on button "Acadia Insurance Company" at bounding box center [87, 219] width 107 height 12
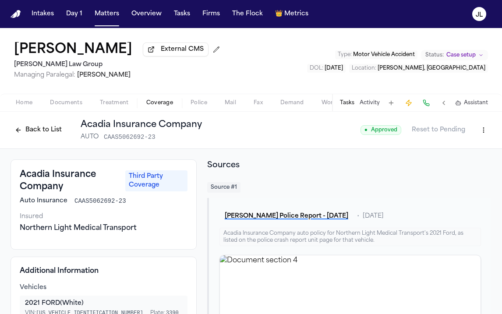
click at [36, 130] on button "Back to List" at bounding box center [39, 130] width 56 height 14
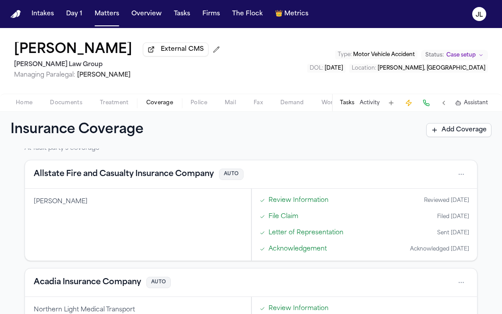
scroll to position [236, 0]
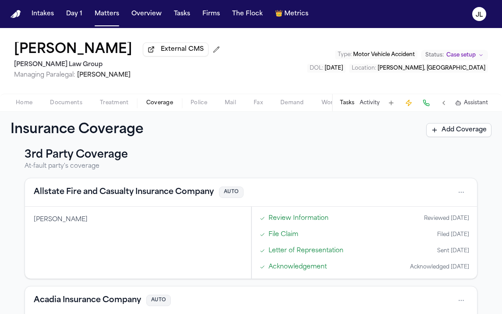
click at [121, 196] on button "Allstate Fire and Casualty Insurance Company" at bounding box center [124, 192] width 180 height 12
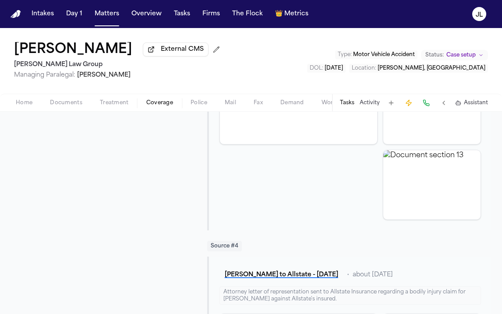
scroll to position [550, 0]
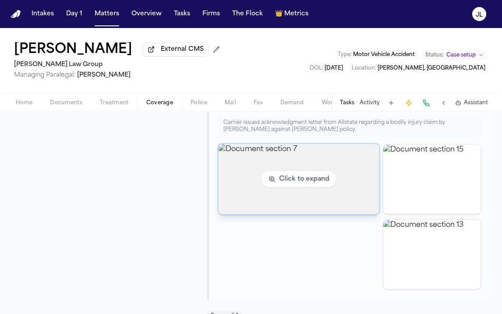
click at [293, 167] on img "View document section 7" at bounding box center [298, 179] width 161 height 71
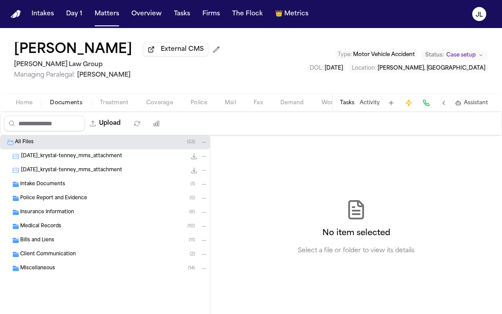
click at [69, 106] on span "Documents" at bounding box center [66, 102] width 32 height 7
click at [40, 191] on div "Intake Documents ( 1 )" at bounding box center [105, 184] width 210 height 14
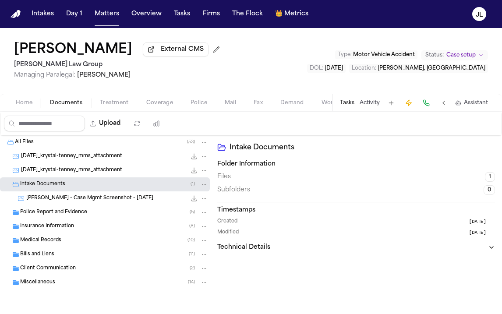
click at [54, 212] on span "Police Report and Evidence" at bounding box center [53, 212] width 67 height 7
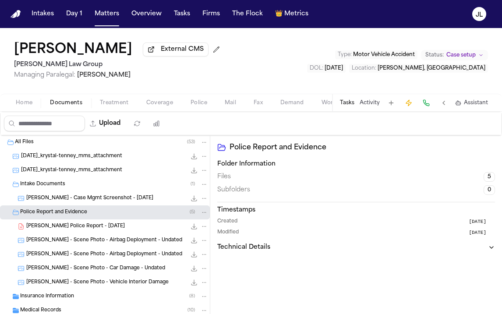
click at [86, 230] on span "K. Tenney - Ellsworth Police Report - 5.24.25" at bounding box center [75, 226] width 99 height 7
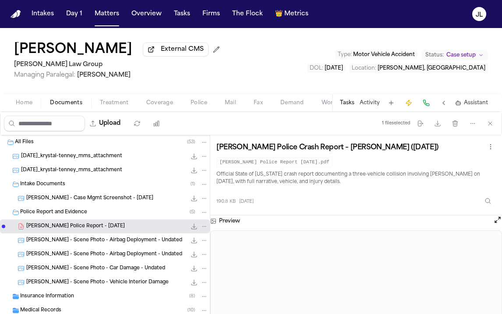
scroll to position [67, 0]
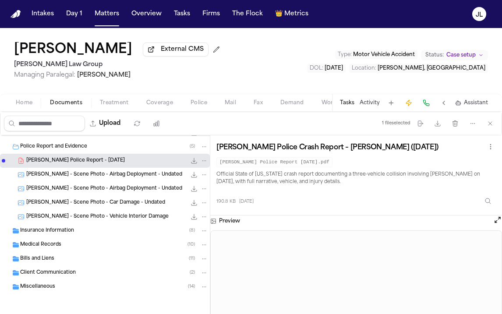
click at [91, 225] on div "Insurance Information ( 8 )" at bounding box center [105, 231] width 210 height 14
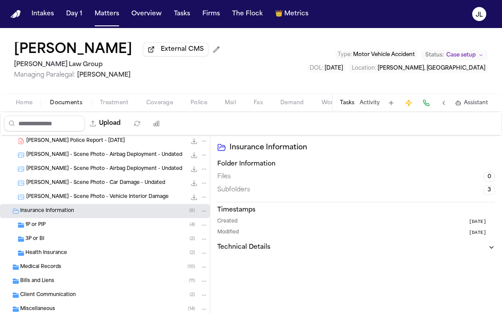
scroll to position [93, 0]
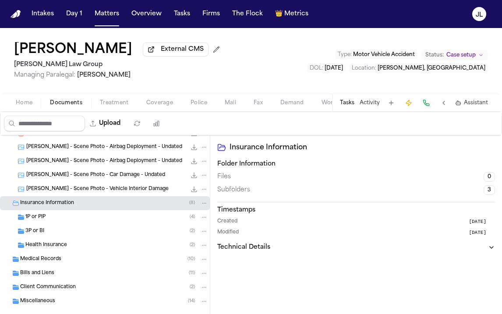
click at [90, 228] on div "3P or BI ( 2 )" at bounding box center [105, 231] width 210 height 14
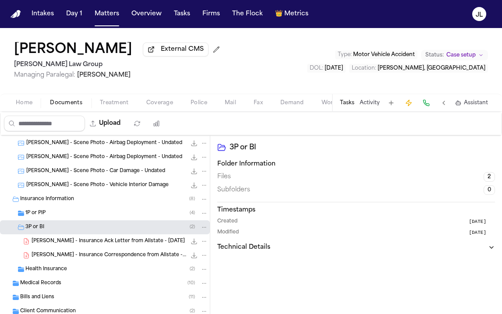
scroll to position [99, 0]
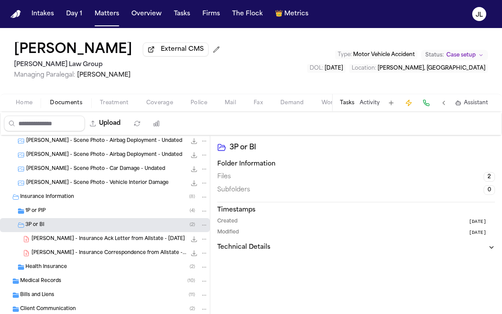
click at [90, 209] on div "1P or PIP ( 4 )" at bounding box center [116, 211] width 183 height 8
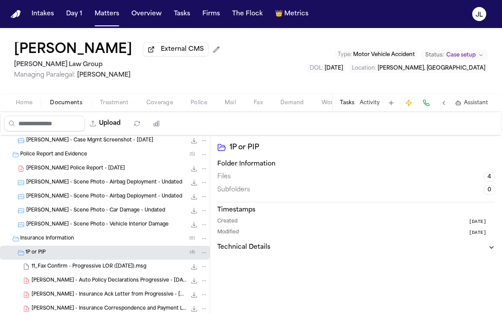
scroll to position [56, 0]
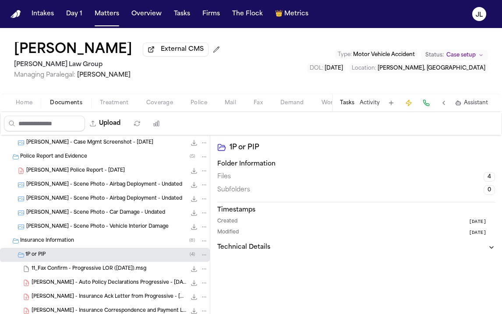
click at [102, 174] on span "K. Tenney - Ellsworth Police Report - 5.24.25" at bounding box center [75, 170] width 99 height 7
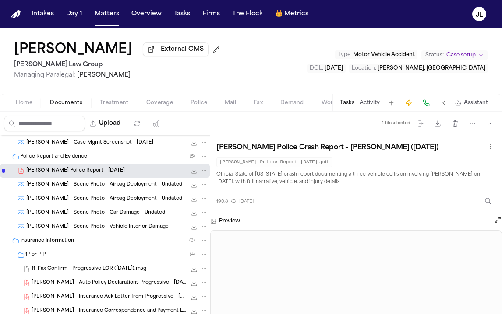
click at [497, 224] on button "Open preview" at bounding box center [497, 219] width 9 height 9
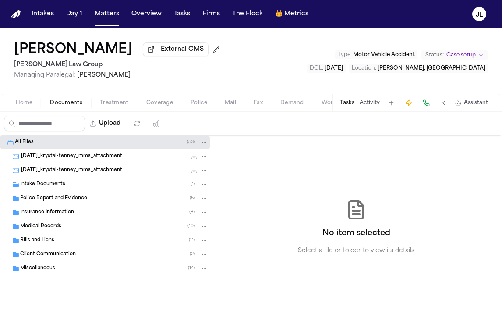
click at [95, 196] on div "Police Report and Evidence ( 5 )" at bounding box center [105, 198] width 210 height 14
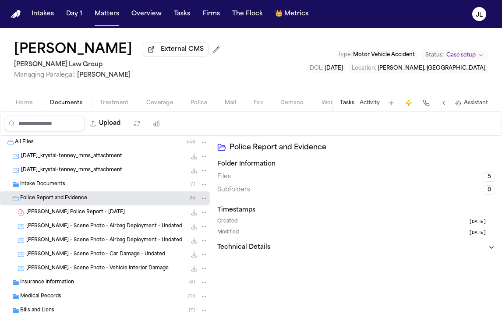
click at [88, 223] on div "K. Tenney - Scene Photo - Airbag Deployment - Undated 3.5 MB • JPG" at bounding box center [105, 226] width 210 height 14
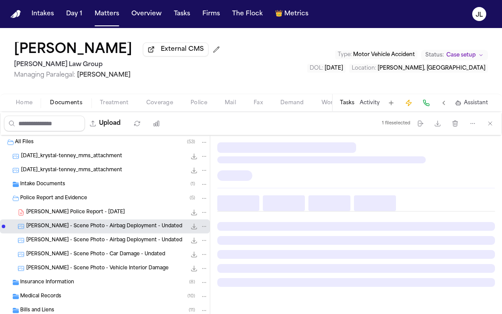
click at [88, 221] on div "K. Tenney - Scene Photo - Airbag Deployment - Undated 3.5 MB • JPG" at bounding box center [105, 226] width 210 height 14
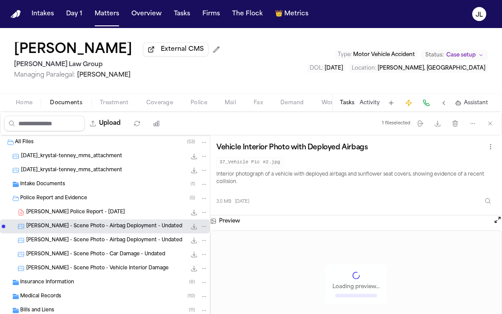
click at [88, 216] on span "K. Tenney - Ellsworth Police Report - 5.24.25" at bounding box center [75, 212] width 99 height 7
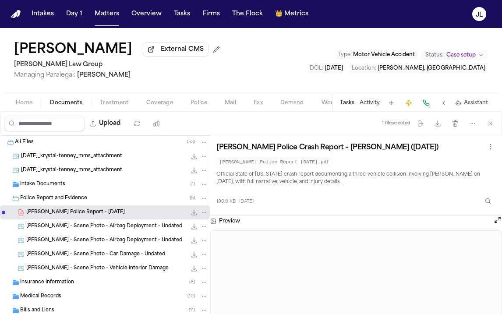
click at [496, 222] on button "Open preview" at bounding box center [497, 219] width 9 height 9
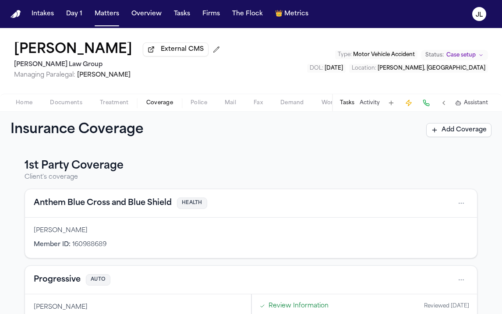
click at [65, 99] on div "Home Documents Treatment Coverage Police Mail Fax Demand Workspaces Artifacts T…" at bounding box center [251, 103] width 502 height 18
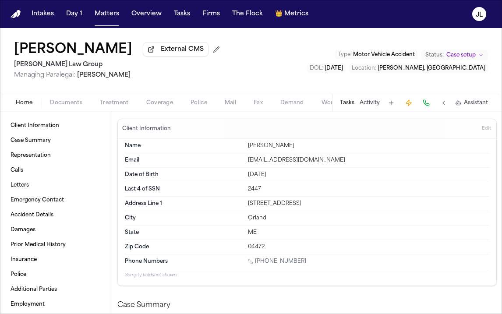
click at [25, 104] on span "Home" at bounding box center [24, 102] width 17 height 7
click at [63, 99] on div "Home Documents Treatment Coverage Police Mail Fax Demand Workspaces Artifacts T…" at bounding box center [251, 103] width 502 height 18
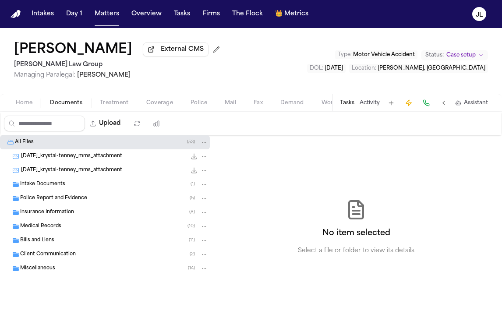
click at [63, 103] on span "Documents" at bounding box center [66, 102] width 32 height 7
click at [39, 205] on div "Police Report and Evidence ( 5 )" at bounding box center [105, 198] width 210 height 14
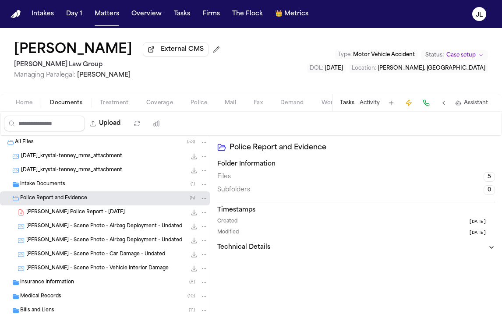
click at [42, 216] on span "K. Tenney - Ellsworth Police Report - 5.24.25" at bounding box center [75, 212] width 99 height 7
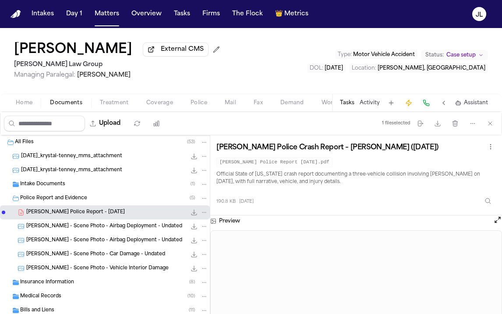
click at [496, 224] on button "Open preview" at bounding box center [497, 219] width 9 height 9
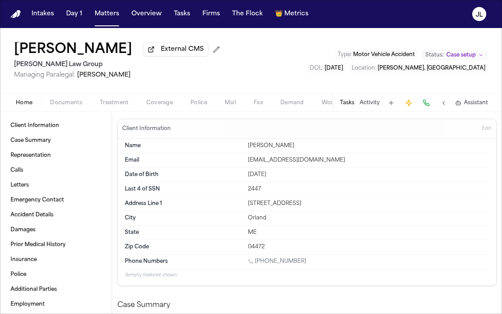
click at [73, 111] on div "Home Documents Treatment Coverage Police Mail Fax Demand Workspaces Artifacts T…" at bounding box center [251, 103] width 502 height 18
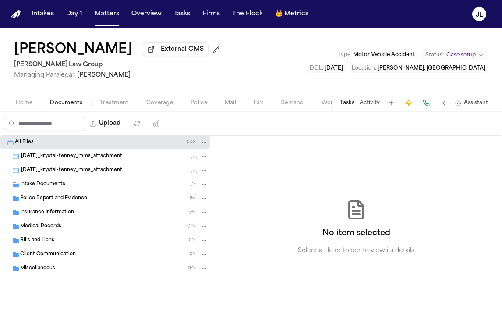
click at [71, 108] on span "button" at bounding box center [66, 107] width 43 height 1
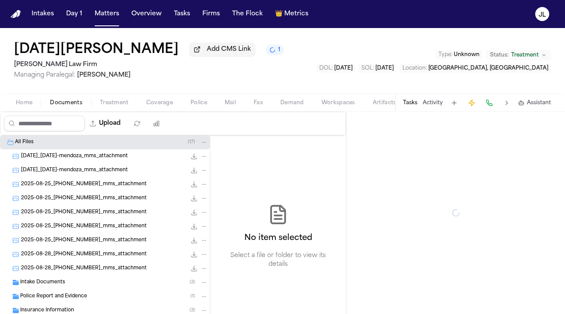
click at [70, 101] on span "Documents" at bounding box center [66, 102] width 32 height 7
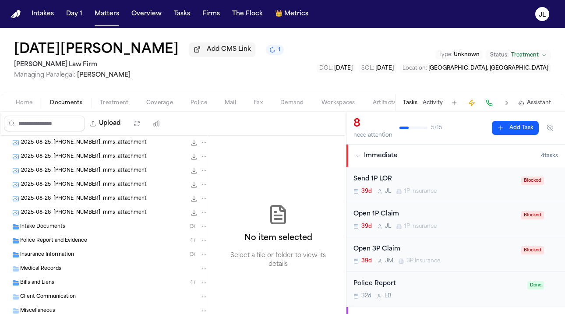
scroll to position [61, 0]
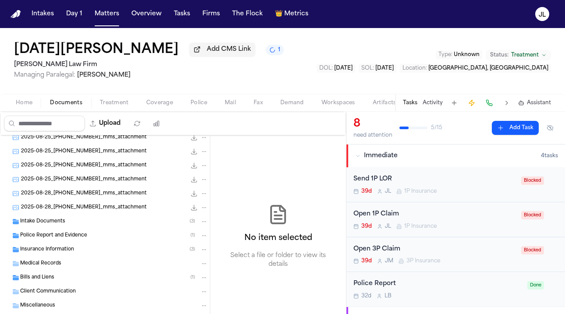
click at [52, 254] on span "Insurance Information" at bounding box center [47, 249] width 54 height 7
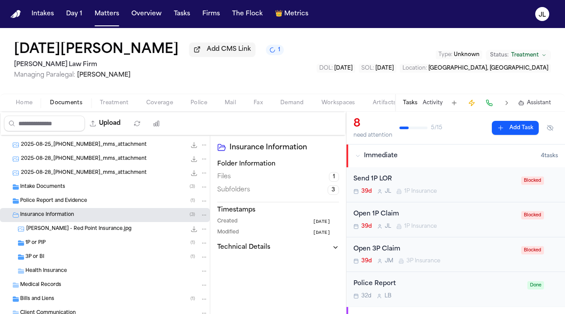
scroll to position [101, 0]
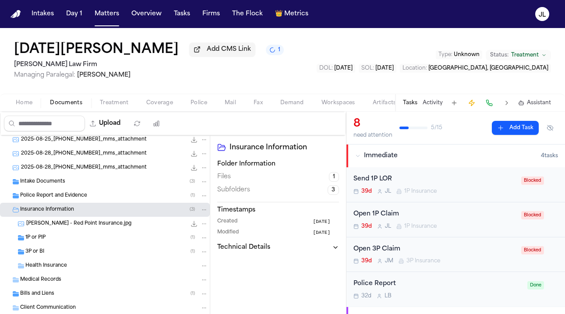
click at [53, 242] on div "1P or PIP ( 1 )" at bounding box center [116, 238] width 183 height 8
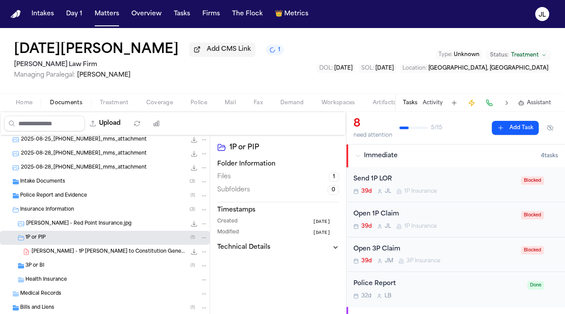
click at [49, 267] on div "3P or BI ( 1 )" at bounding box center [116, 266] width 183 height 8
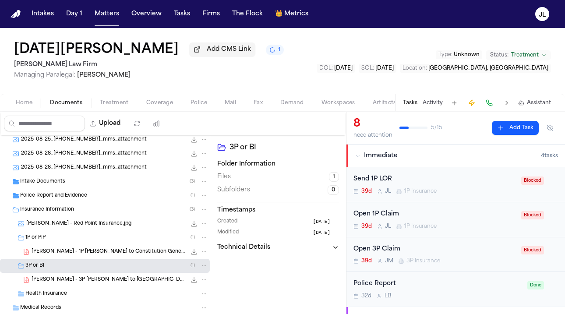
click at [448, 192] on div "39d J L 1P Insurance" at bounding box center [434, 191] width 162 height 7
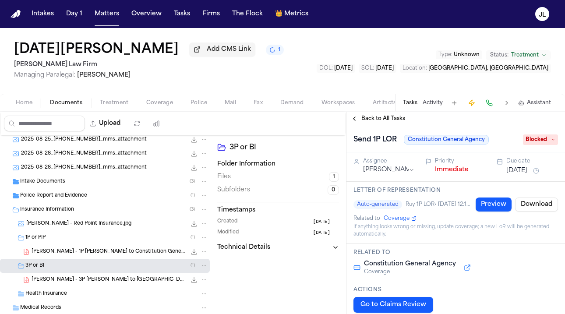
click at [529, 138] on span "Blocked" at bounding box center [540, 139] width 35 height 11
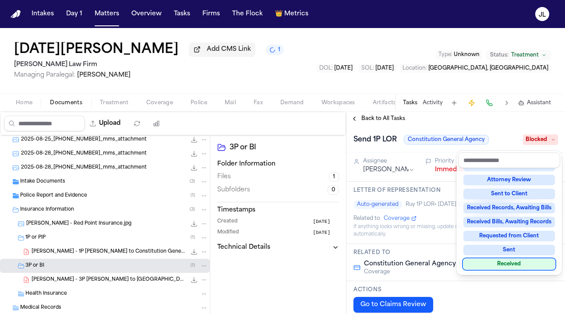
scroll to position [105, 0]
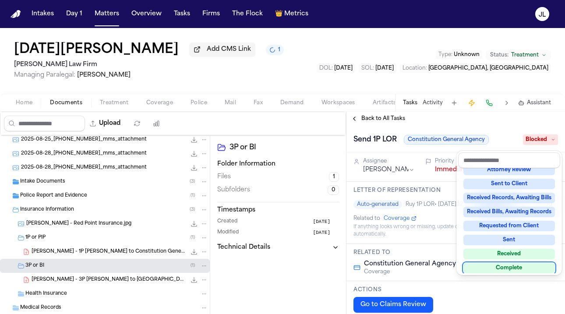
click at [504, 267] on div "Complete" at bounding box center [509, 268] width 92 height 11
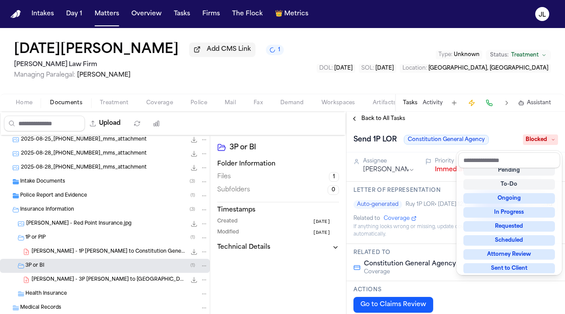
scroll to position [6, 0]
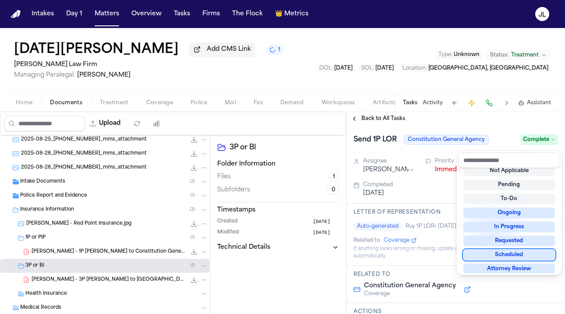
click at [357, 120] on div "Back to All Tasks Send 1P LOR Constitution General Agency Complete Assignee Jul…" at bounding box center [455, 213] width 219 height 202
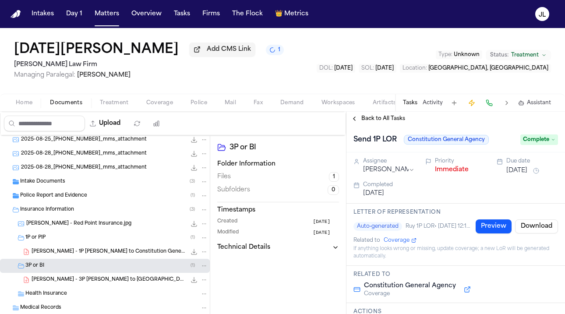
click at [357, 120] on button "Back to All Tasks" at bounding box center [377, 118] width 63 height 7
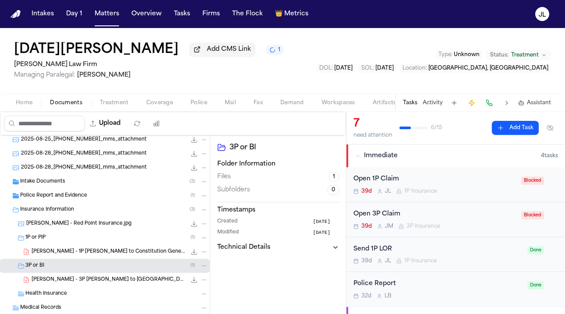
click at [453, 186] on div "Open 1P Claim 39d J L 1P Insurance" at bounding box center [434, 184] width 162 height 21
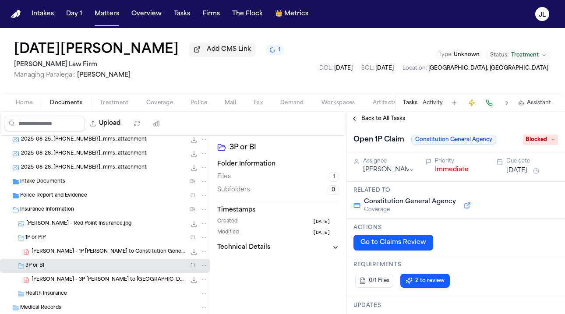
click at [546, 142] on span "Blocked" at bounding box center [540, 139] width 35 height 11
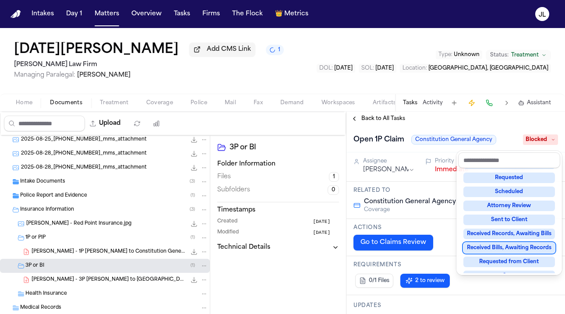
scroll to position [137, 0]
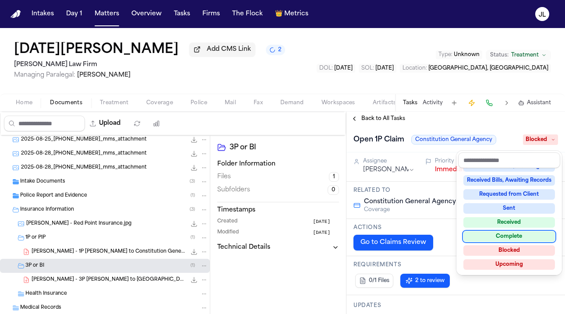
click at [498, 239] on div "Complete" at bounding box center [509, 236] width 92 height 11
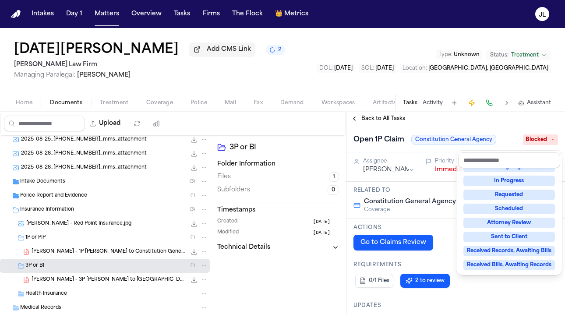
scroll to position [7, 0]
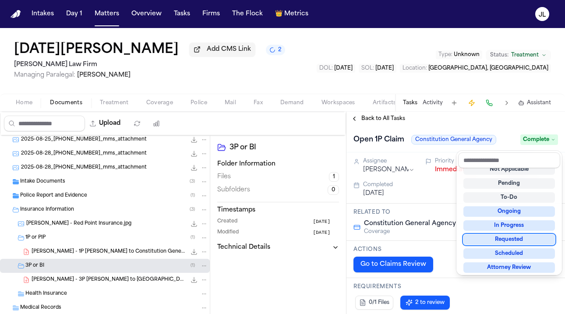
click at [353, 121] on div "Back to All Tasks Open 1P Claim Constitution General Agency Complete Assignee J…" at bounding box center [455, 213] width 219 height 202
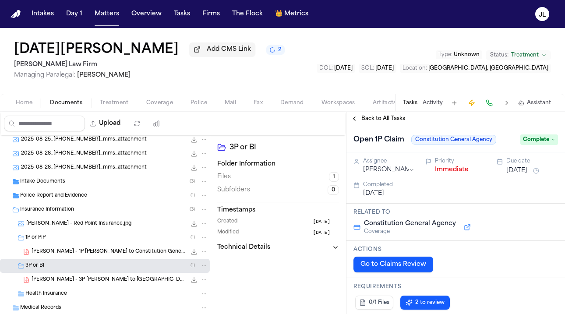
click at [354, 121] on button "Back to All Tasks" at bounding box center [377, 118] width 63 height 7
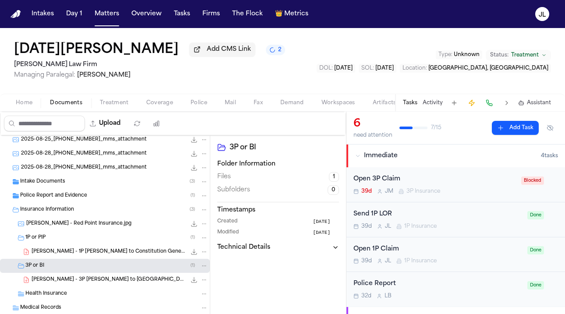
click at [408, 200] on div "Open 3P Claim 39d J M 3P Insurance Blocked" at bounding box center [455, 184] width 219 height 35
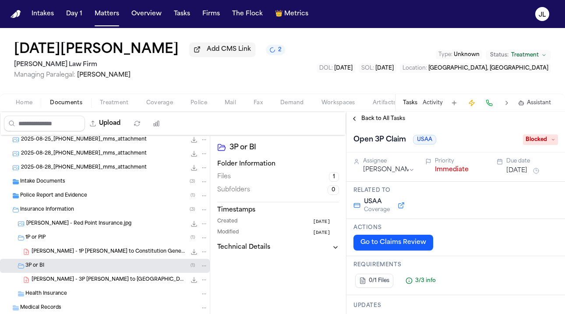
drag, startPoint x: 563, startPoint y: 144, endPoint x: 553, endPoint y: 144, distance: 9.6
click at [562, 144] on div "Open 3P Claim USAA Blocked" at bounding box center [455, 139] width 219 height 27
click at [553, 144] on span "Blocked" at bounding box center [540, 139] width 35 height 11
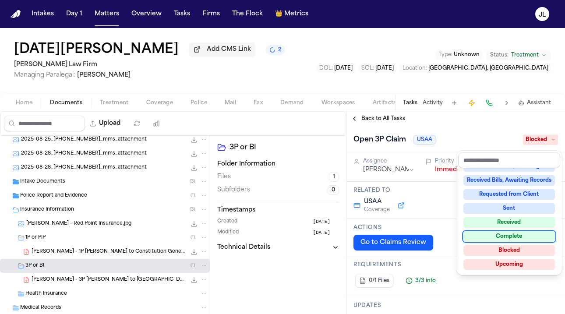
click at [508, 238] on div "Complete" at bounding box center [509, 236] width 92 height 11
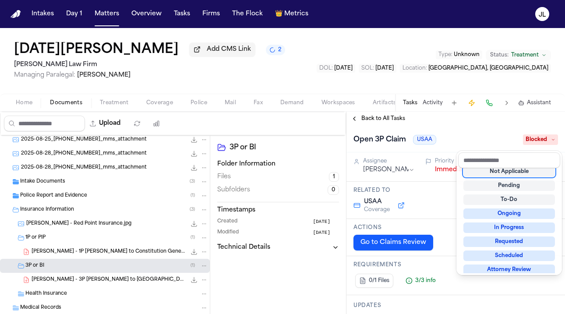
scroll to position [4, 0]
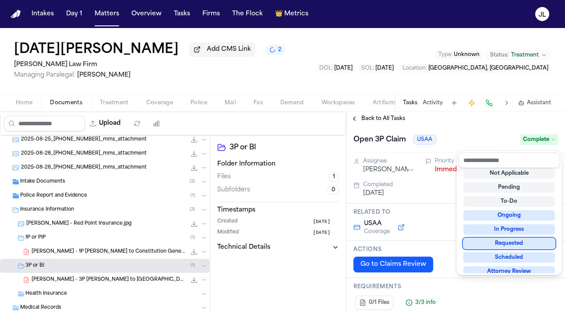
click at [354, 120] on div "Back to All Tasks Open 3P Claim USAA Complete Assignee Jacqueline Maldonado Pri…" at bounding box center [455, 213] width 219 height 202
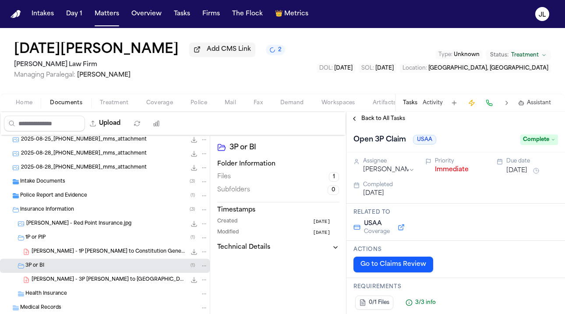
click at [354, 120] on button "Back to All Tasks" at bounding box center [377, 118] width 63 height 7
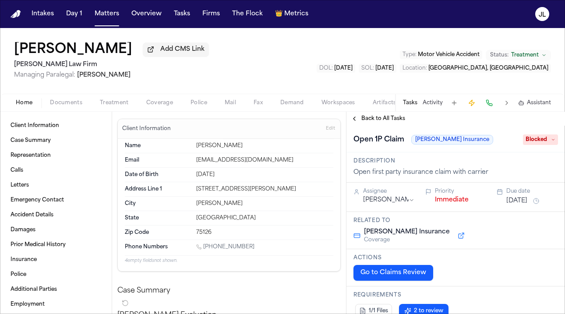
click at [169, 110] on div "Home Documents Treatment Coverage Police Mail Fax Demand Workspaces Artifacts T…" at bounding box center [282, 103] width 565 height 18
click at [166, 106] on span "Coverage" at bounding box center [159, 102] width 27 height 7
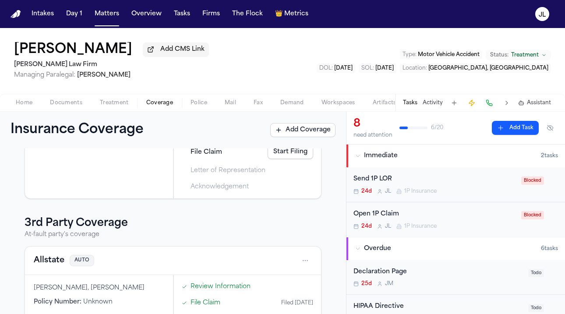
scroll to position [70, 0]
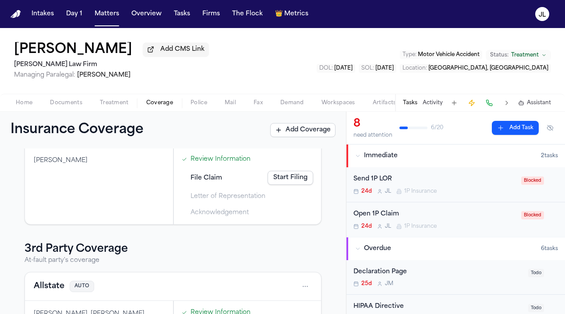
click at [30, 106] on span "Home" at bounding box center [24, 102] width 17 height 7
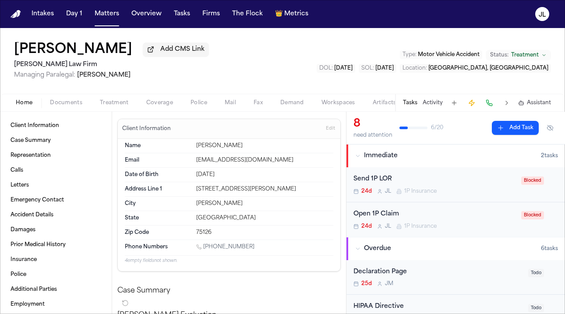
click at [52, 108] on button "Documents" at bounding box center [66, 103] width 50 height 11
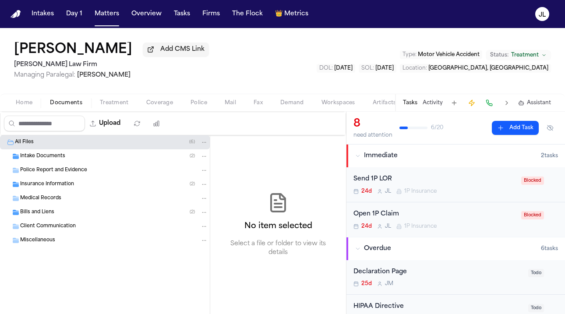
click at [39, 188] on span "Insurance Information" at bounding box center [47, 184] width 54 height 7
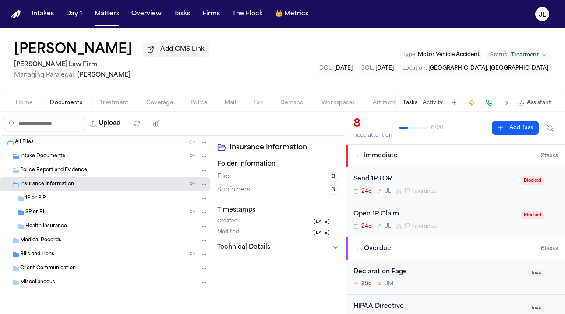
click at [35, 210] on div "3P or BI ( 2 )" at bounding box center [105, 212] width 210 height 14
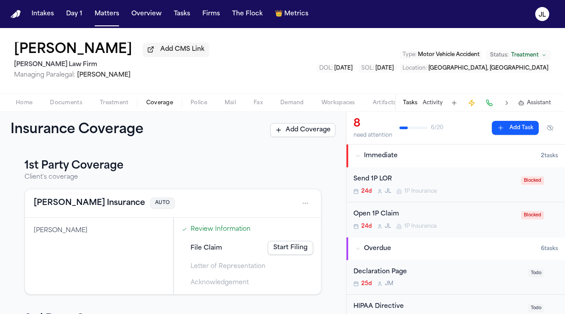
click at [164, 106] on span "Coverage" at bounding box center [159, 102] width 27 height 7
click at [400, 191] on icon "Open task: Send 1P LOR" at bounding box center [398, 191] width 5 height 5
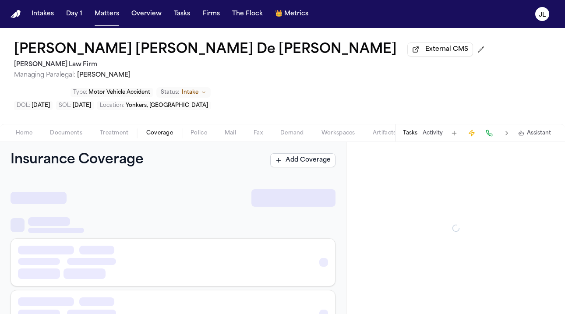
click at [148, 128] on button "Coverage" at bounding box center [160, 133] width 44 height 11
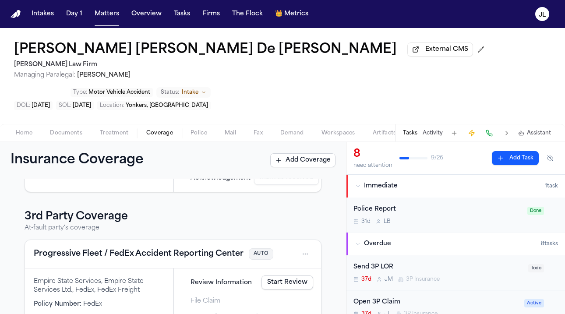
scroll to position [209, 0]
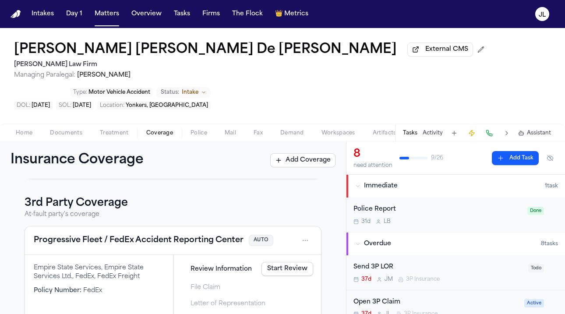
click at [172, 234] on button "Progressive Fleet / FedEx Accident Reporting Center" at bounding box center [139, 240] width 210 height 12
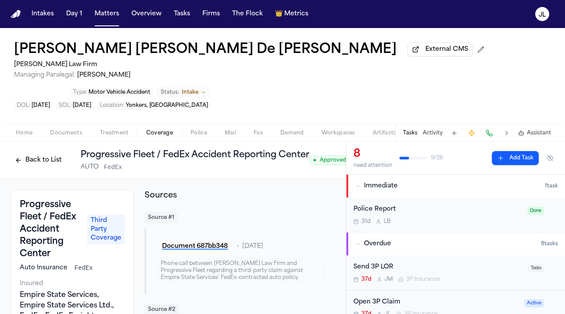
click at [19, 153] on button "Back to List" at bounding box center [39, 160] width 56 height 14
